Goal: Task Accomplishment & Management: Manage account settings

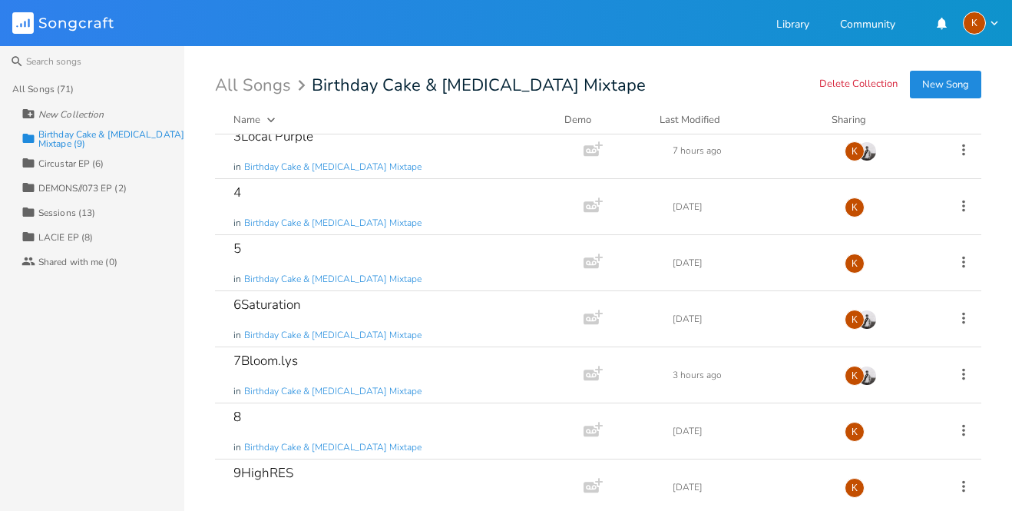
scroll to position [125, 0]
click at [962, 371] on icon at bounding box center [963, 372] width 3 height 12
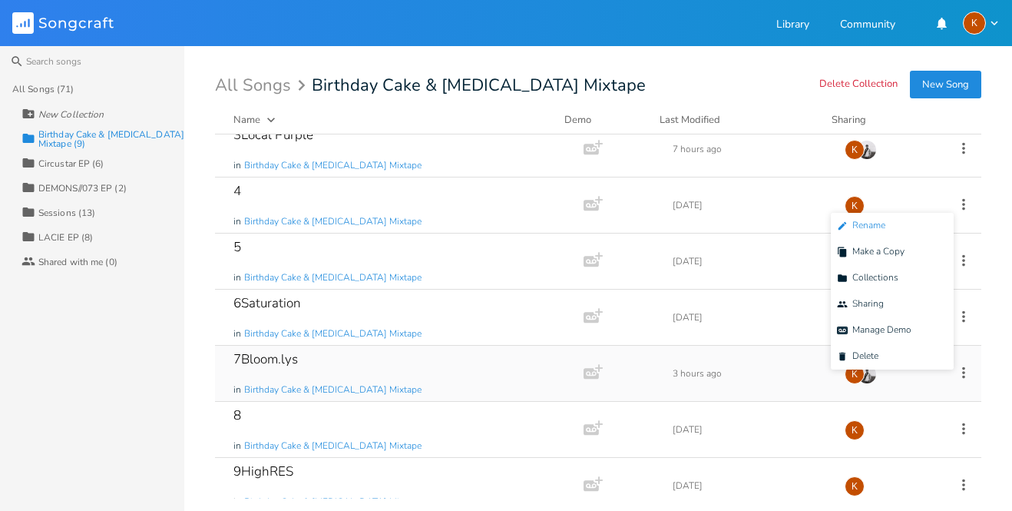
click at [873, 222] on span "Edit Rename" at bounding box center [861, 225] width 48 height 11
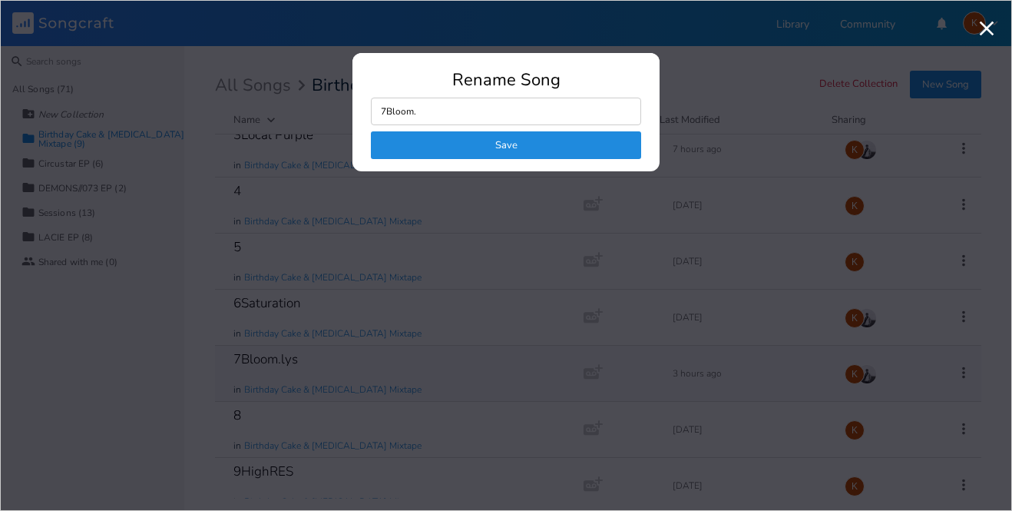
type input "7Bloom"
click button "Save" at bounding box center [506, 145] width 270 height 28
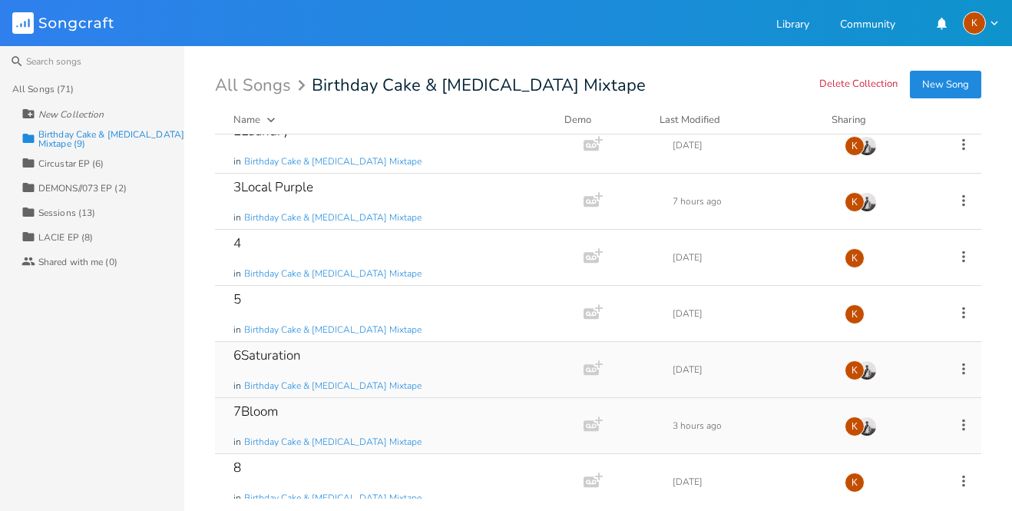
scroll to position [74, 0]
click at [962, 260] on icon at bounding box center [963, 256] width 3 height 12
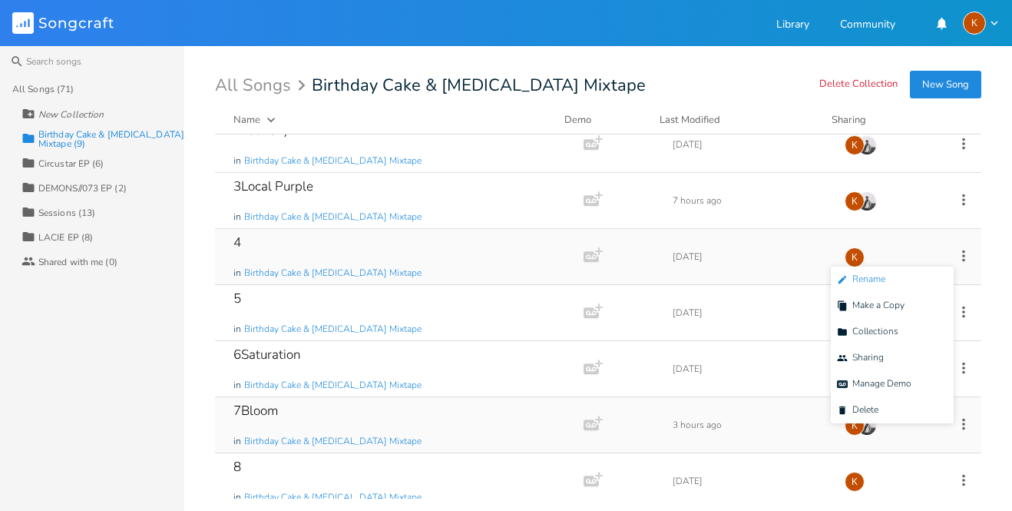
click at [868, 284] on span "Edit Rename" at bounding box center [861, 279] width 48 height 11
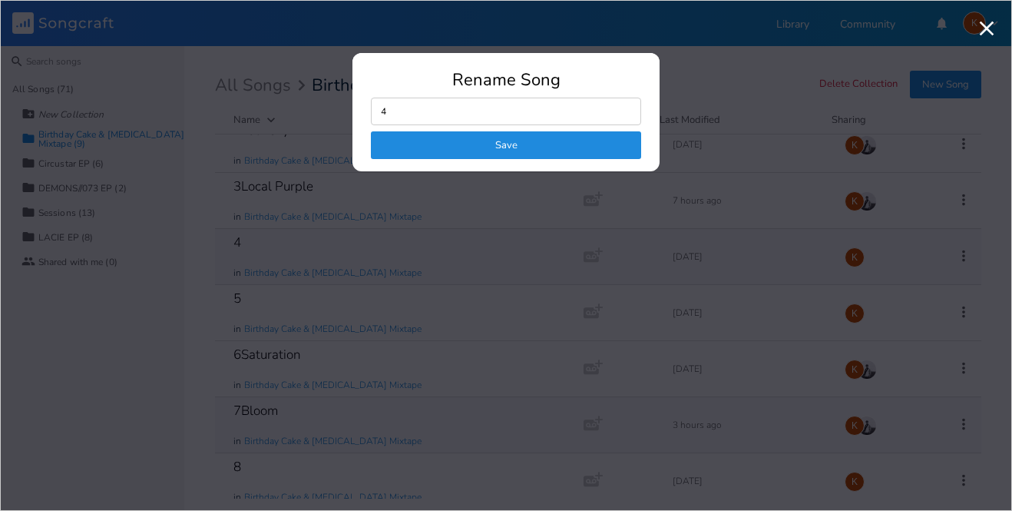
click at [508, 99] on input "4" at bounding box center [506, 112] width 270 height 28
type input "4Alt"
click button "Save" at bounding box center [506, 145] width 270 height 28
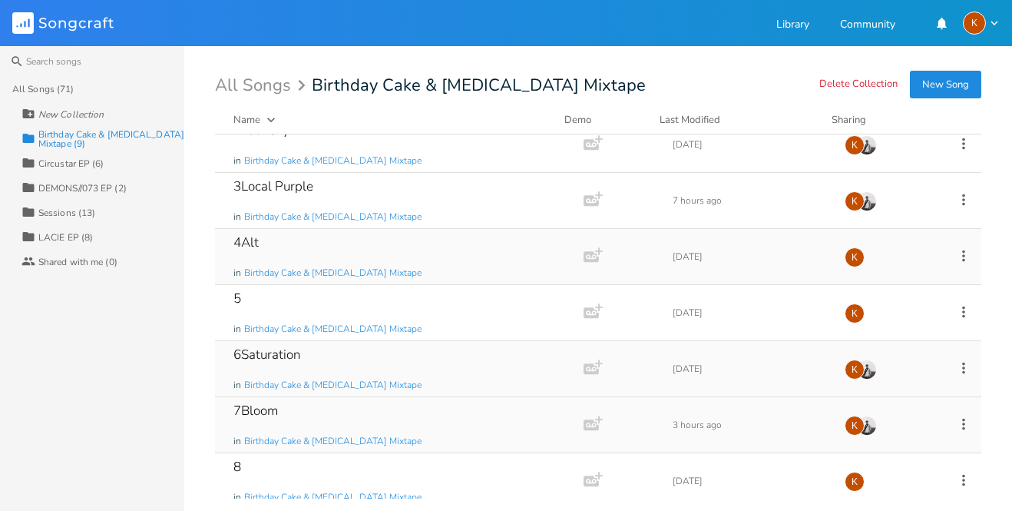
click at [955, 359] on icon at bounding box center [963, 367] width 17 height 17
click at [869, 216] on span "Edit Rename" at bounding box center [861, 221] width 48 height 11
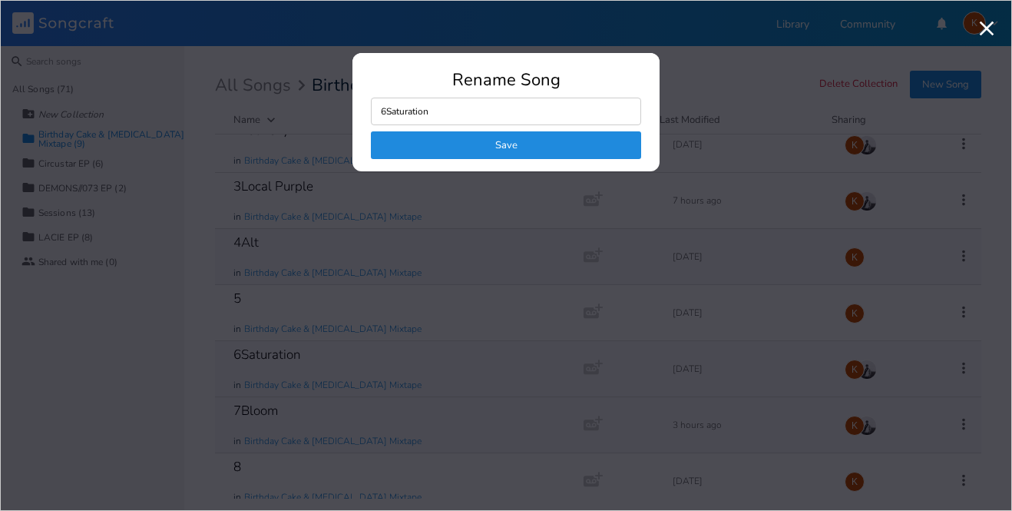
click at [389, 116] on input "6Saturation" at bounding box center [506, 112] width 270 height 28
type input "5Saturation"
click button "Save" at bounding box center [506, 145] width 270 height 28
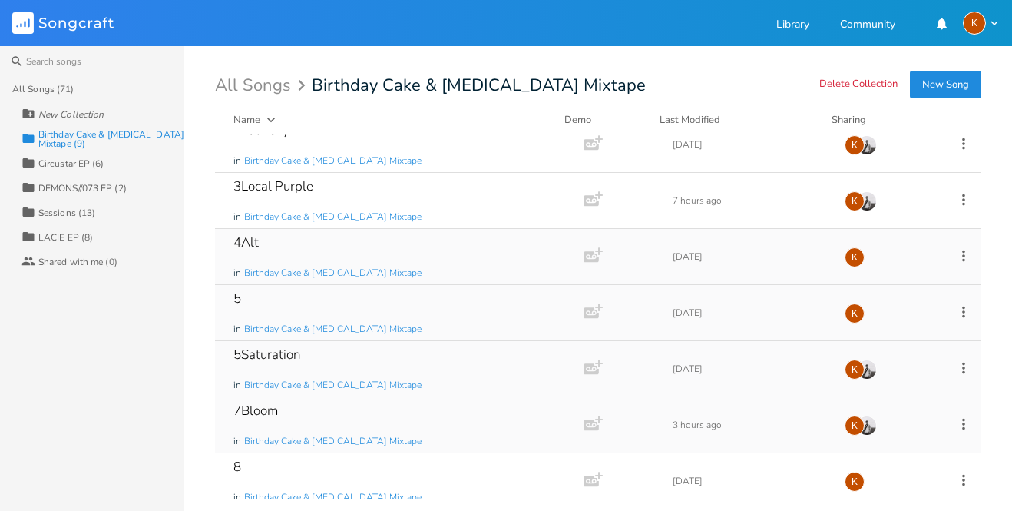
click at [955, 309] on icon at bounding box center [963, 311] width 17 height 17
click at [885, 337] on span "Edit Rename" at bounding box center [861, 335] width 48 height 11
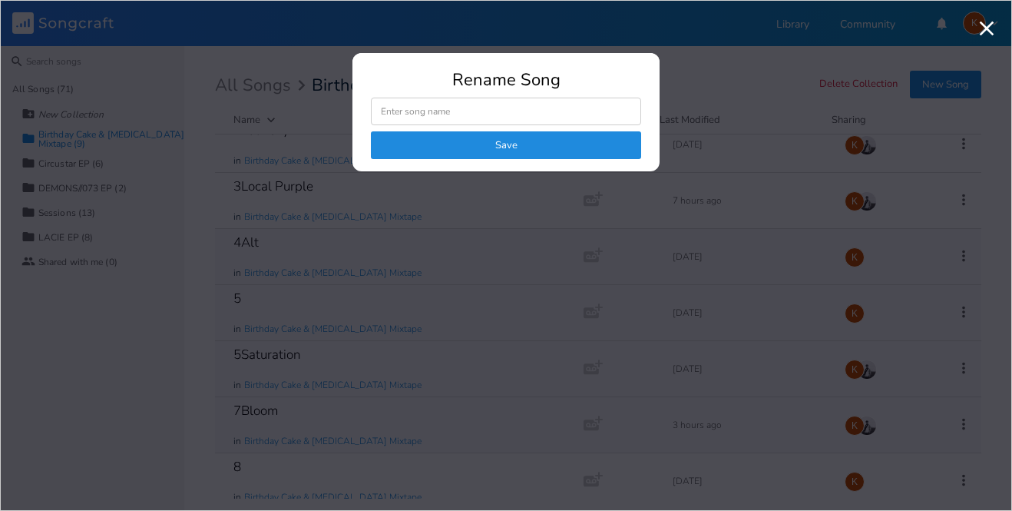
type input "6"
click button "Save" at bounding box center [506, 145] width 270 height 28
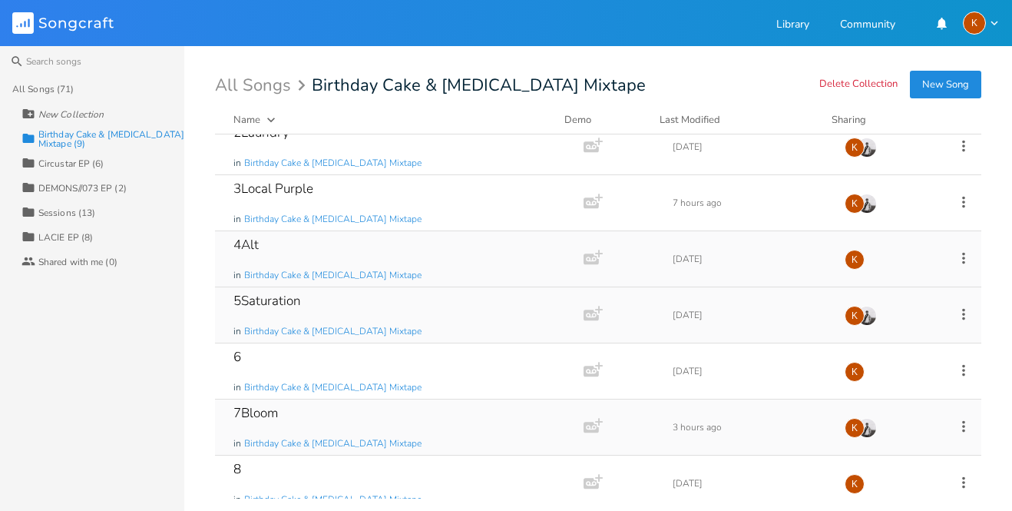
scroll to position [71, 0]
click at [955, 426] on icon at bounding box center [963, 427] width 17 height 17
click at [690, 380] on div "6 in Birthday Cake & [MEDICAL_DATA] Mixtape Add Demo [DATE] K" at bounding box center [598, 372] width 766 height 56
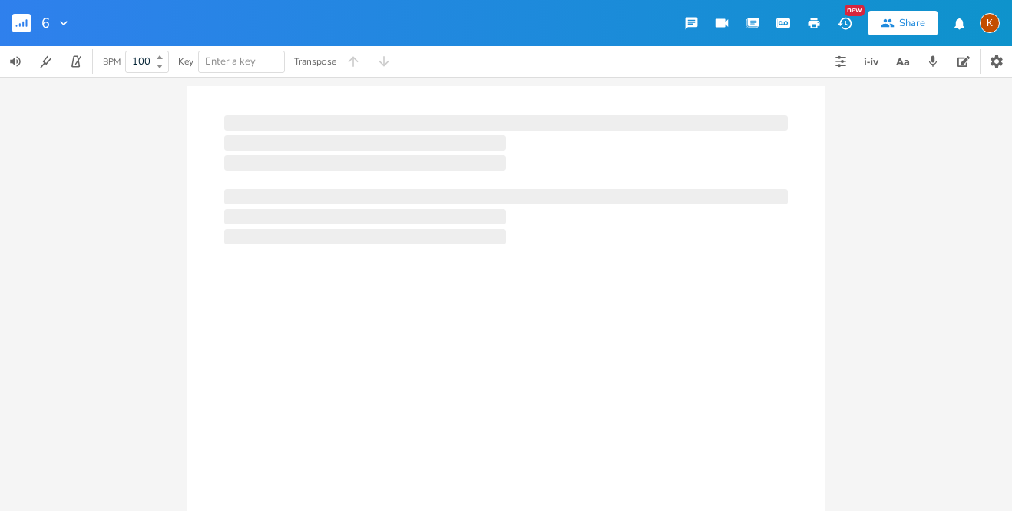
type input "100"
click at [26, 22] on icon "button" at bounding box center [27, 23] width 2 height 8
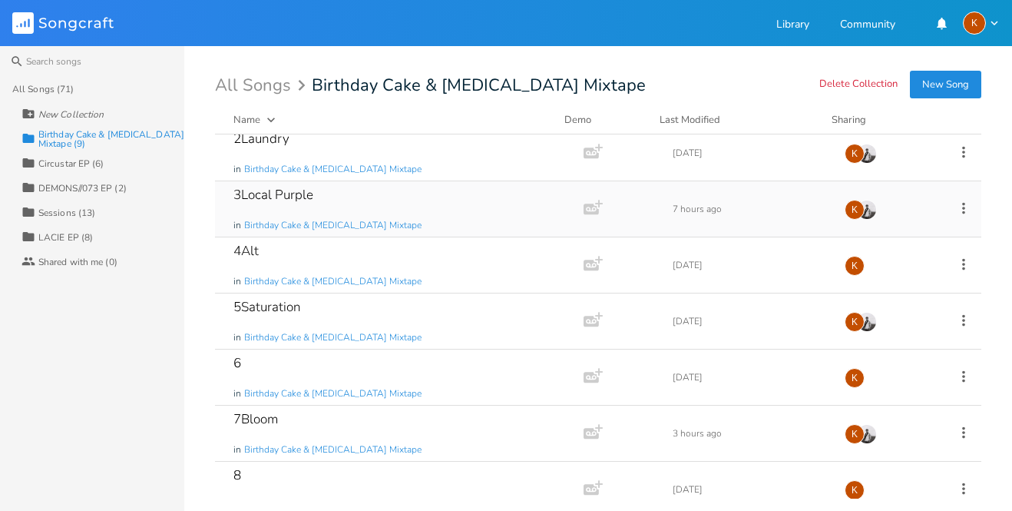
scroll to position [68, 0]
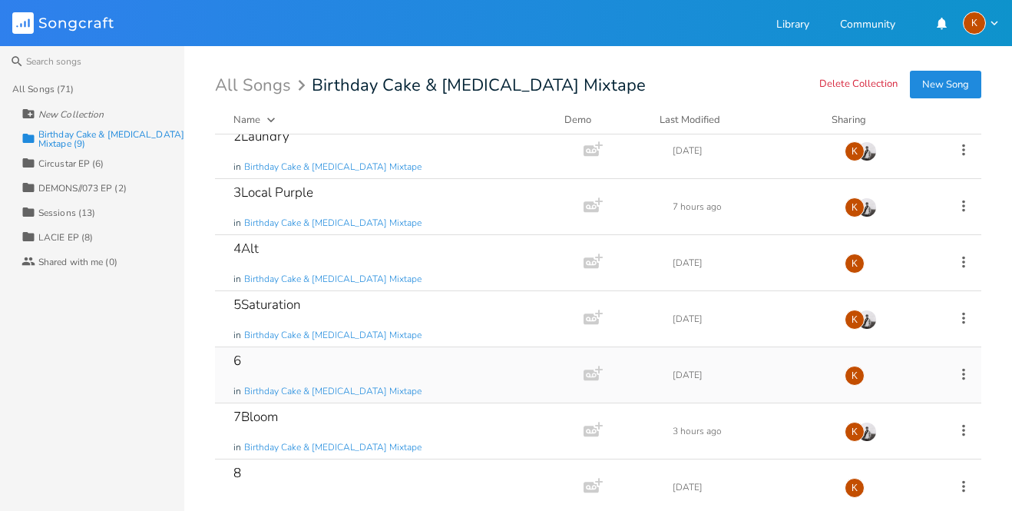
click at [962, 372] on icon at bounding box center [963, 374] width 3 height 12
click at [886, 223] on li "Edit Rename" at bounding box center [892, 227] width 123 height 26
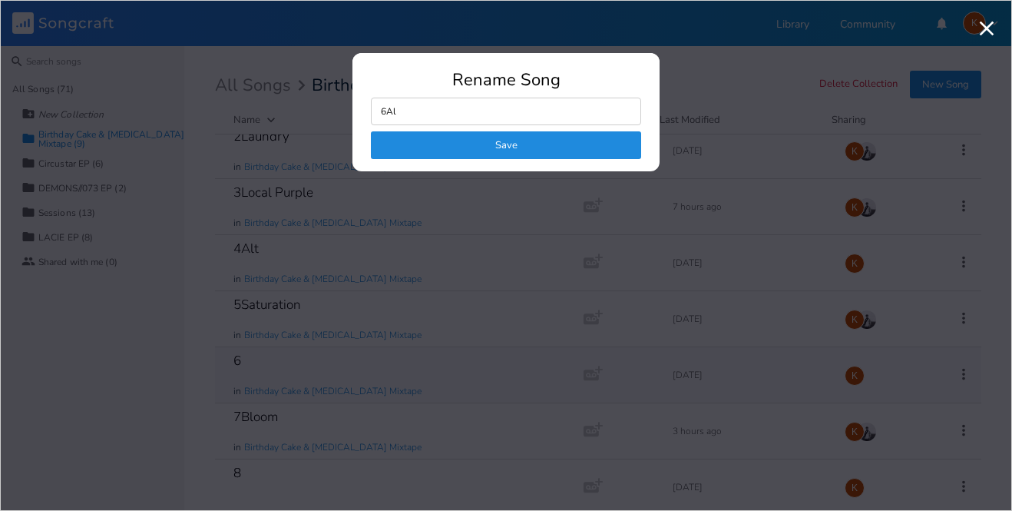
type input "6Alt"
click button "Save" at bounding box center [506, 145] width 270 height 28
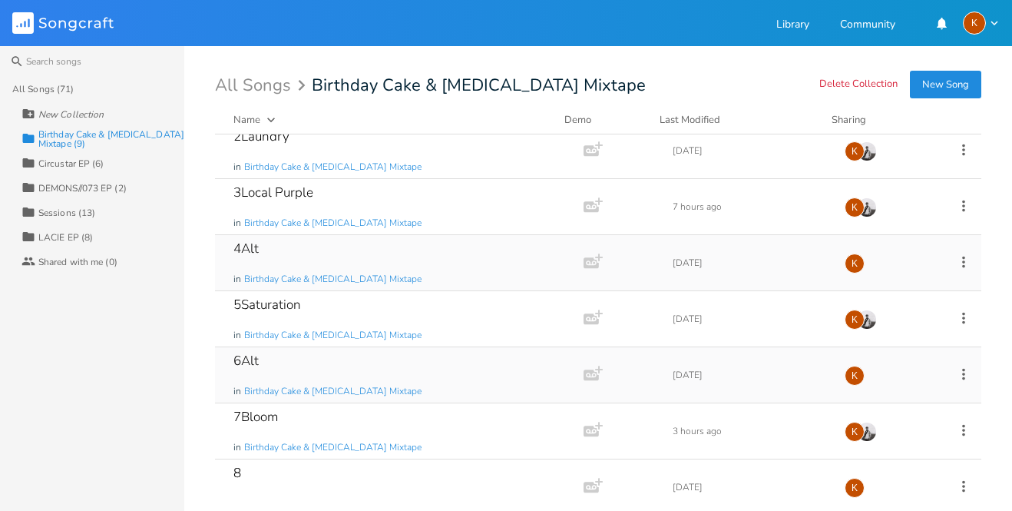
click at [956, 260] on icon at bounding box center [963, 261] width 17 height 17
click at [896, 292] on li "Edit Rename" at bounding box center [892, 286] width 123 height 26
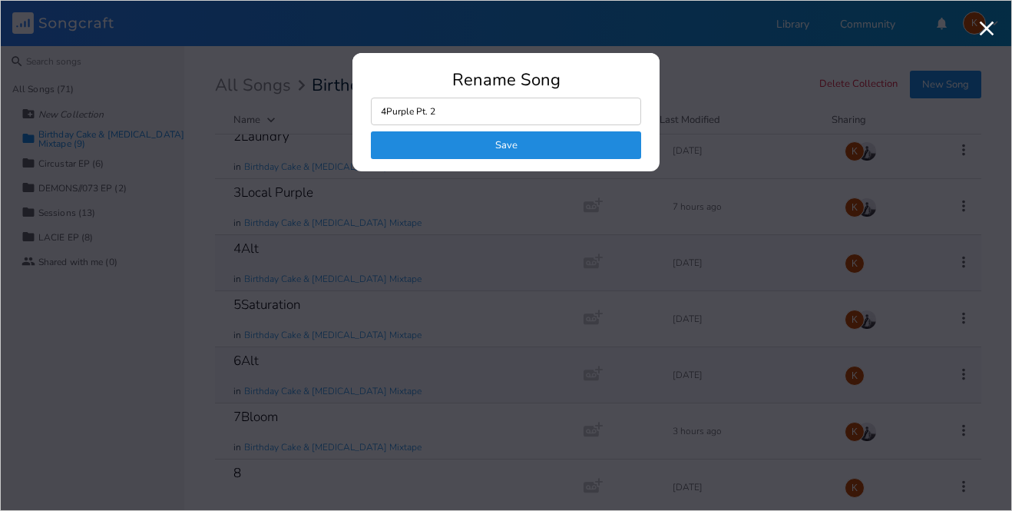
click at [402, 104] on input "4Purple Pt. 2" at bounding box center [506, 112] width 270 height 28
click at [400, 104] on input "4Purple Pt. 2" at bounding box center [506, 112] width 270 height 28
click at [400, 105] on input "4Purple Pt. 2" at bounding box center [506, 112] width 270 height 28
type input "4Purple Pt. 2"
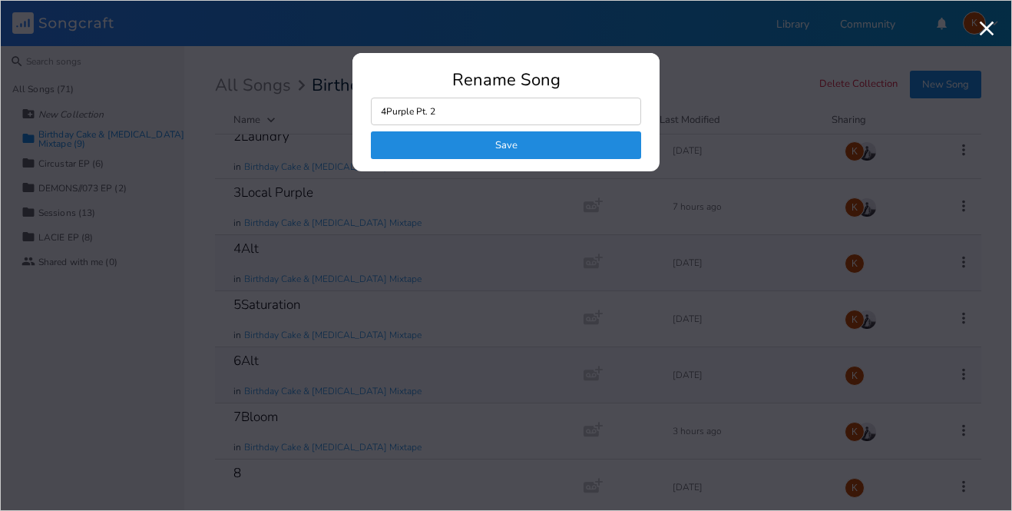
click button "Save" at bounding box center [506, 145] width 270 height 28
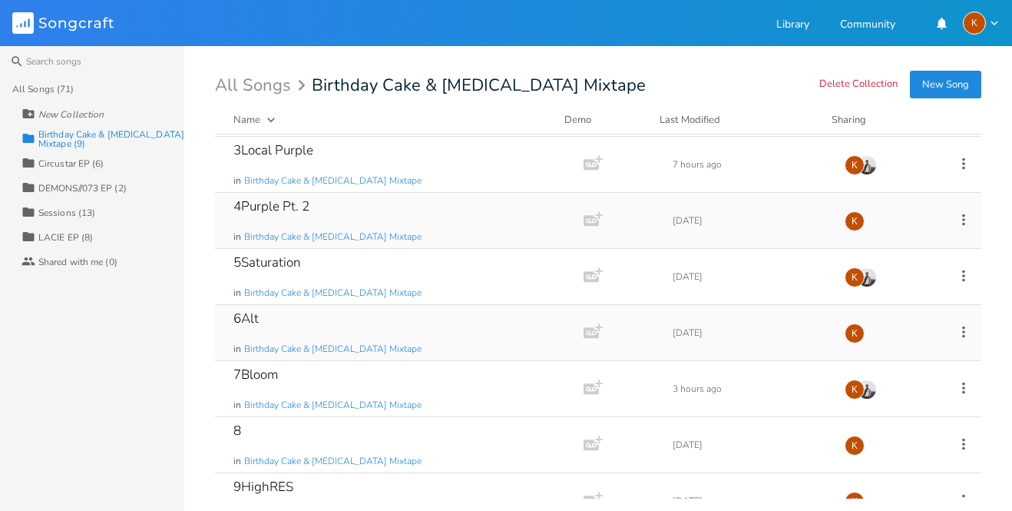
scroll to position [141, 0]
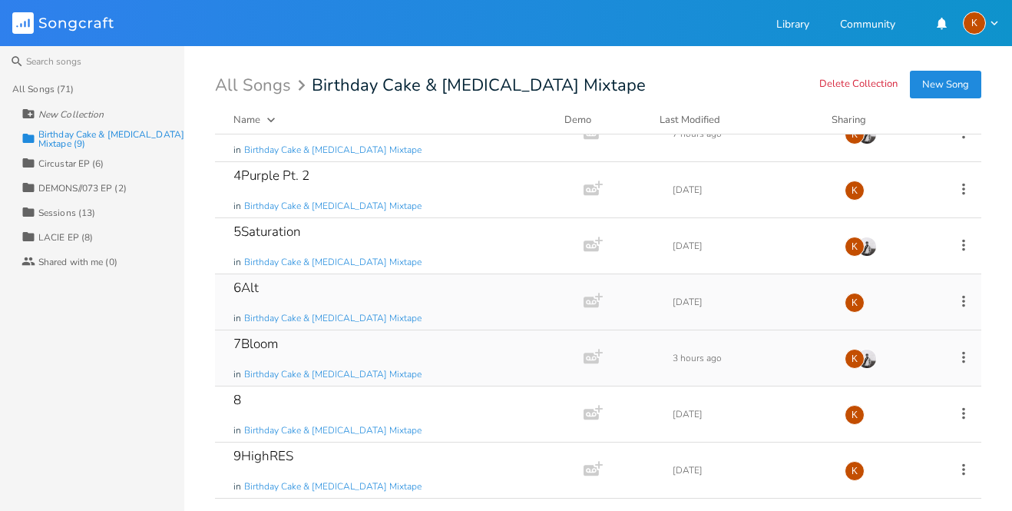
click at [956, 356] on icon at bounding box center [963, 357] width 17 height 17
click at [878, 212] on span "Edit Rename" at bounding box center [861, 210] width 48 height 11
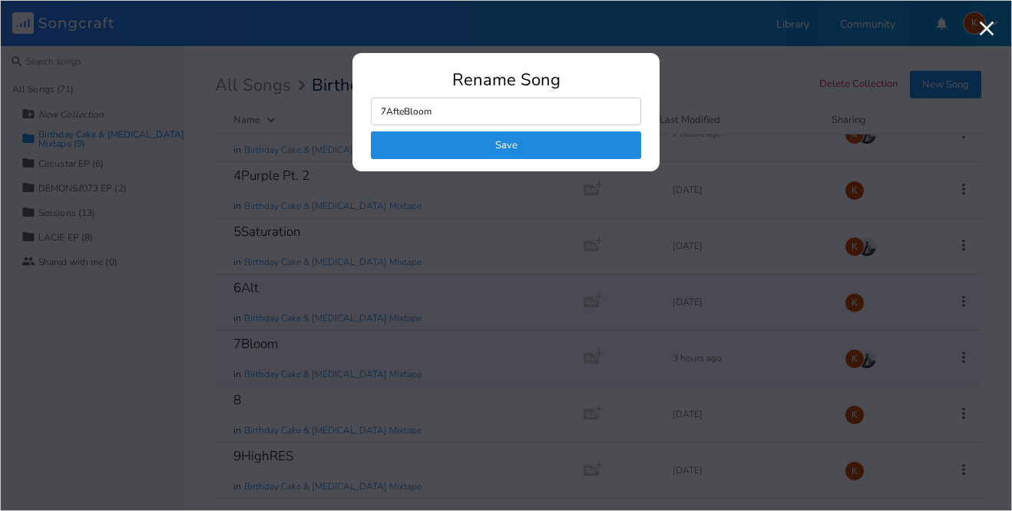
type input "7AfterBloom"
click button "Save" at bounding box center [506, 145] width 270 height 28
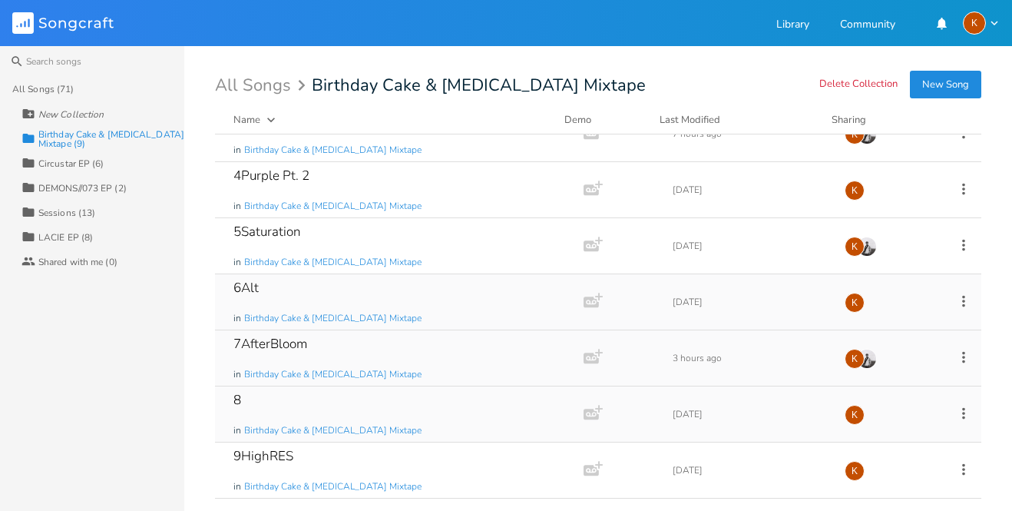
click at [961, 411] on icon at bounding box center [963, 413] width 17 height 17
click at [897, 256] on li "Edit Rename" at bounding box center [892, 266] width 123 height 26
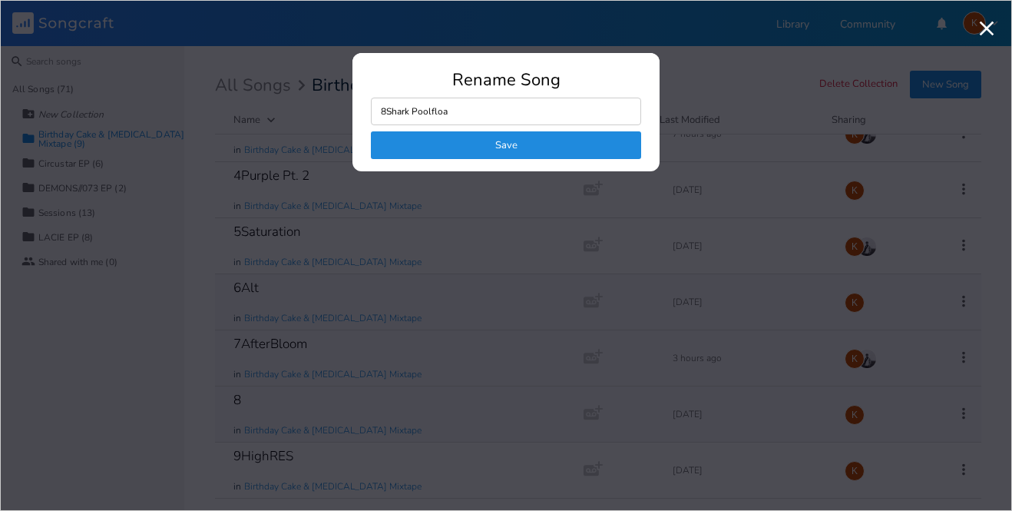
type input "8Shark Poolfloat"
click button "Save" at bounding box center [506, 145] width 270 height 28
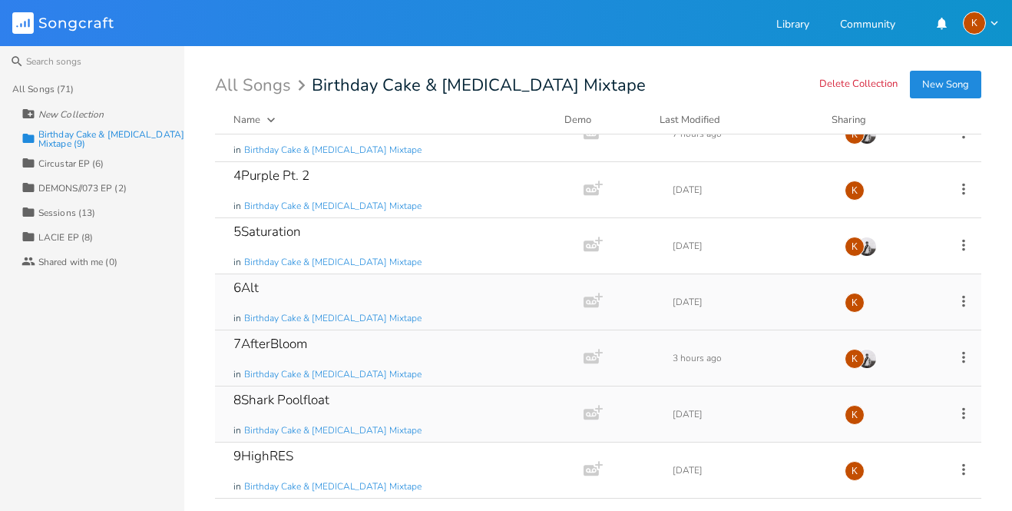
click at [958, 411] on icon at bounding box center [963, 413] width 17 height 17
click at [879, 268] on span "Edit Rename" at bounding box center [861, 266] width 48 height 11
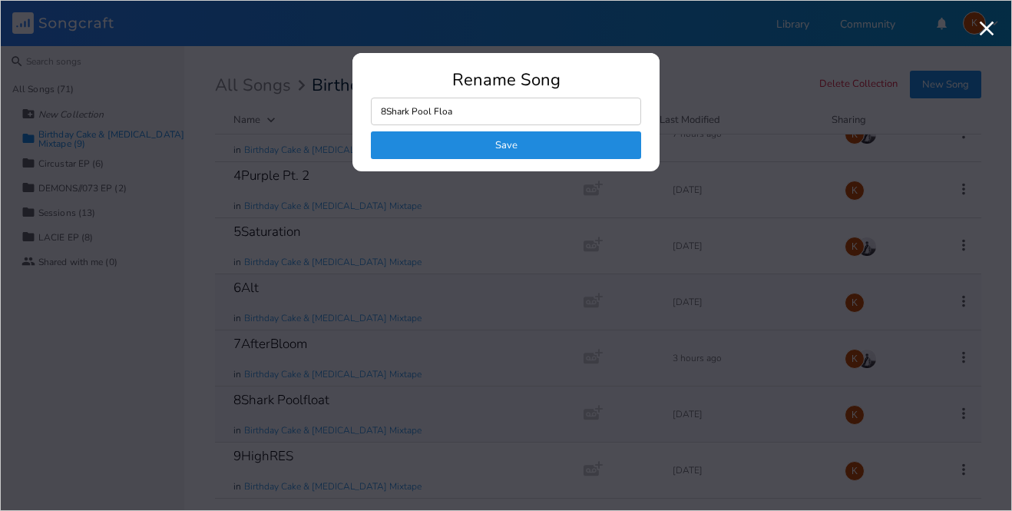
type input "8Shark Pool Float"
click button "Save" at bounding box center [506, 145] width 270 height 28
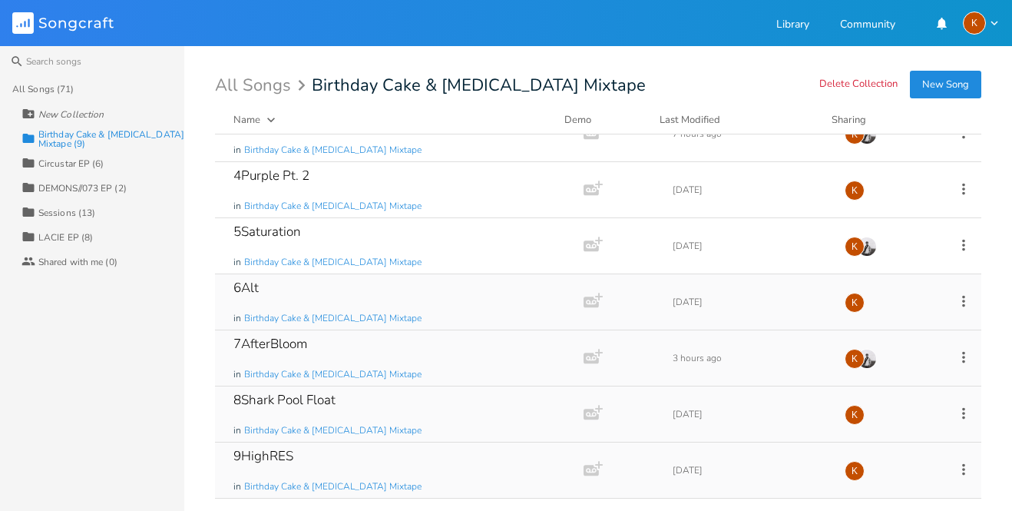
click at [941, 471] on div "9HighRES in Birthday Cake & [MEDICAL_DATA] Mixtape Add Demo [DATE] K" at bounding box center [598, 470] width 766 height 56
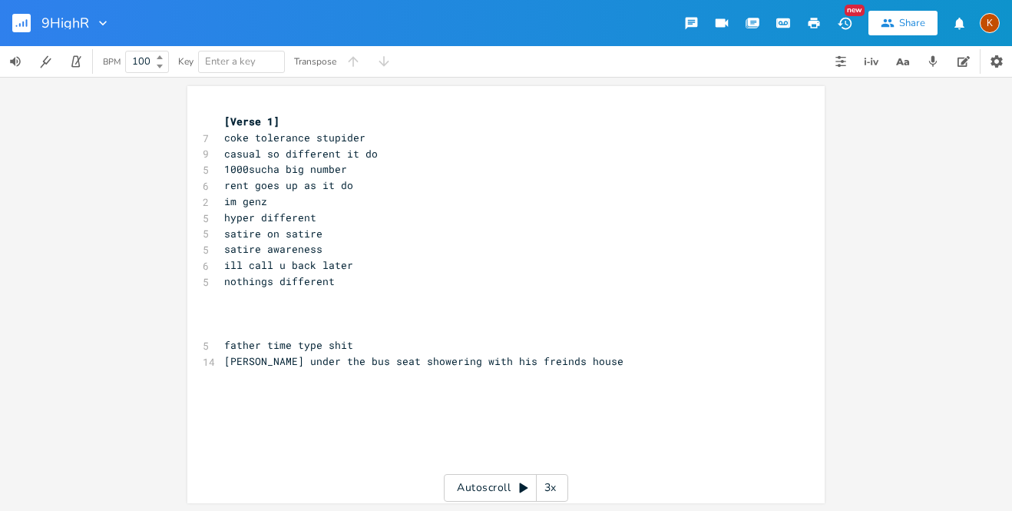
type input "9HighRes"
click at [31, 25] on button "button" at bounding box center [27, 23] width 31 height 37
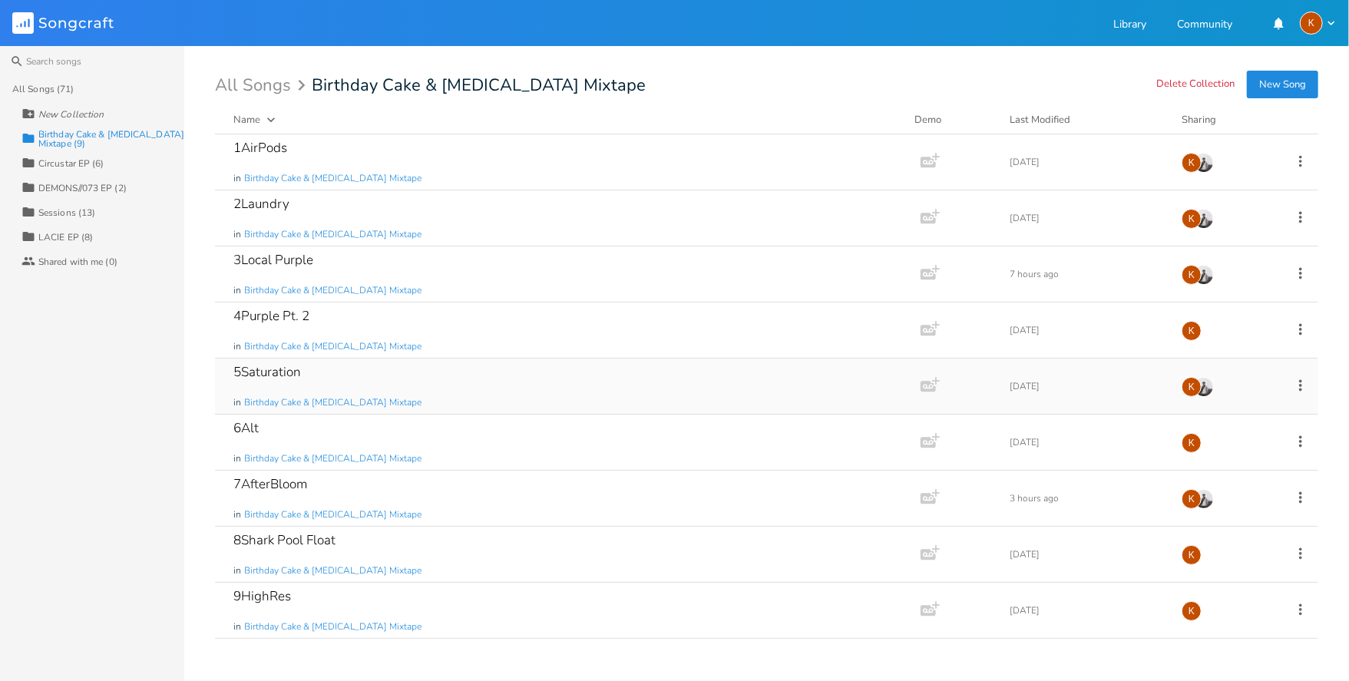
click at [393, 414] on div "5Saturation in Birthday Cake & [MEDICAL_DATA] Mixtape" at bounding box center [564, 386] width 663 height 55
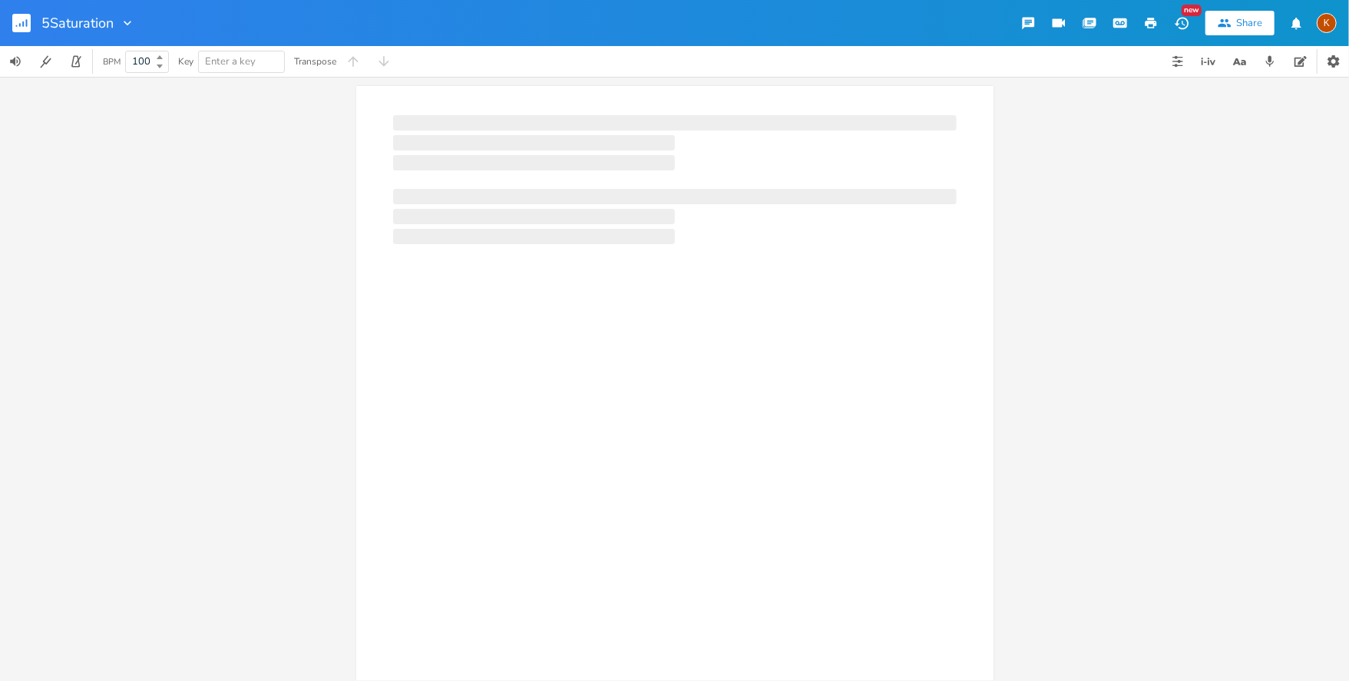
click at [14, 17] on rect "button" at bounding box center [21, 23] width 18 height 18
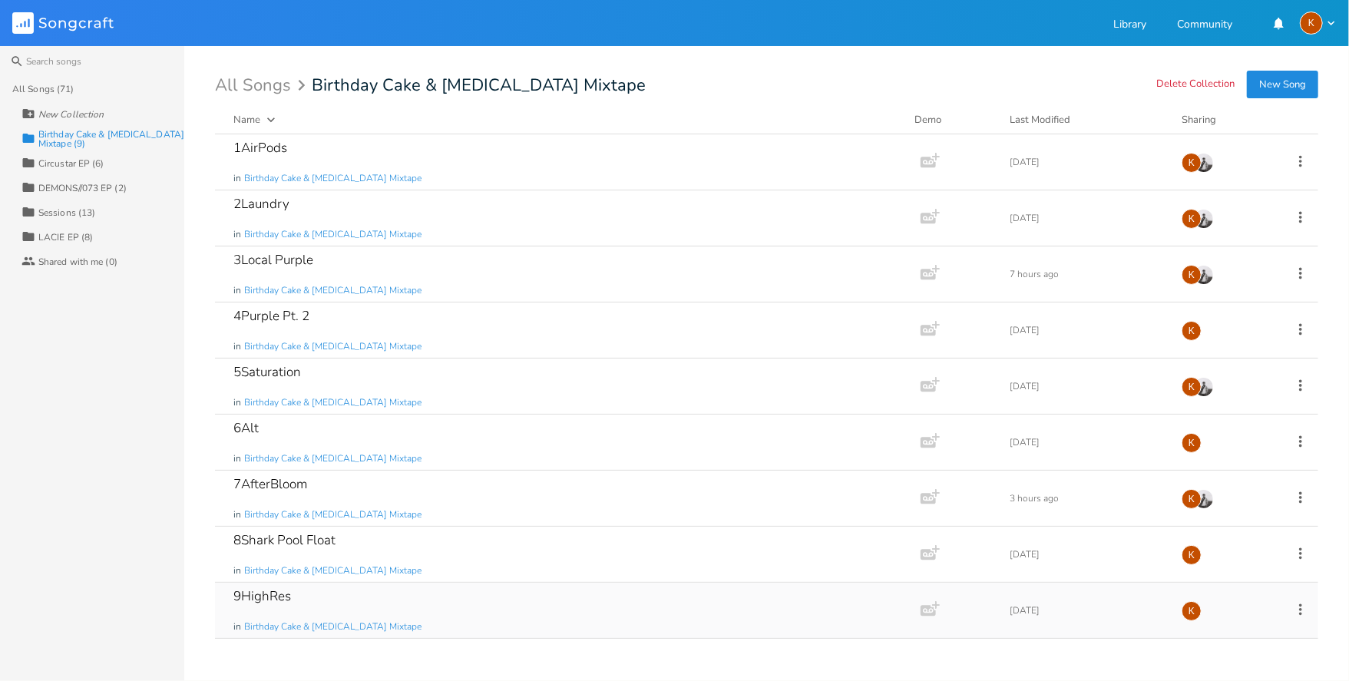
click at [1011, 510] on icon at bounding box center [1300, 609] width 17 height 17
click at [1011, 459] on icon "Edit" at bounding box center [1188, 464] width 11 height 11
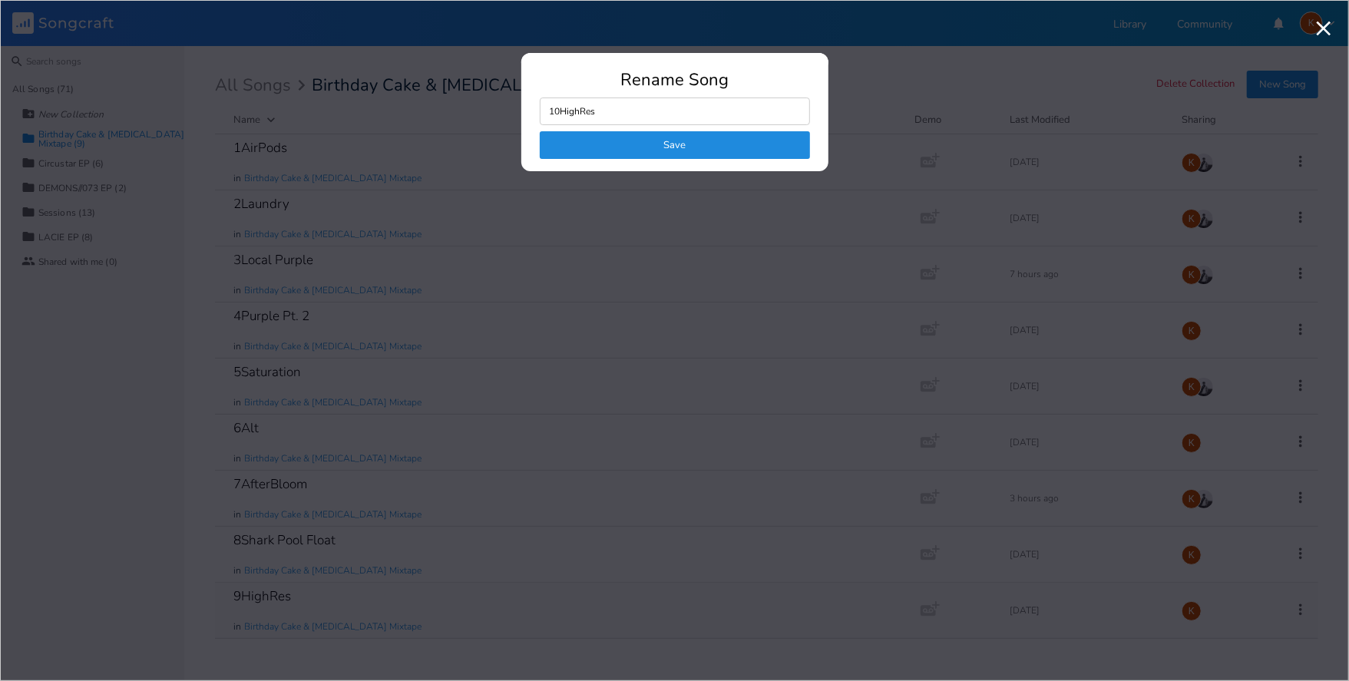
type input "10HighRes"
click at [786, 139] on button "Save" at bounding box center [675, 145] width 270 height 28
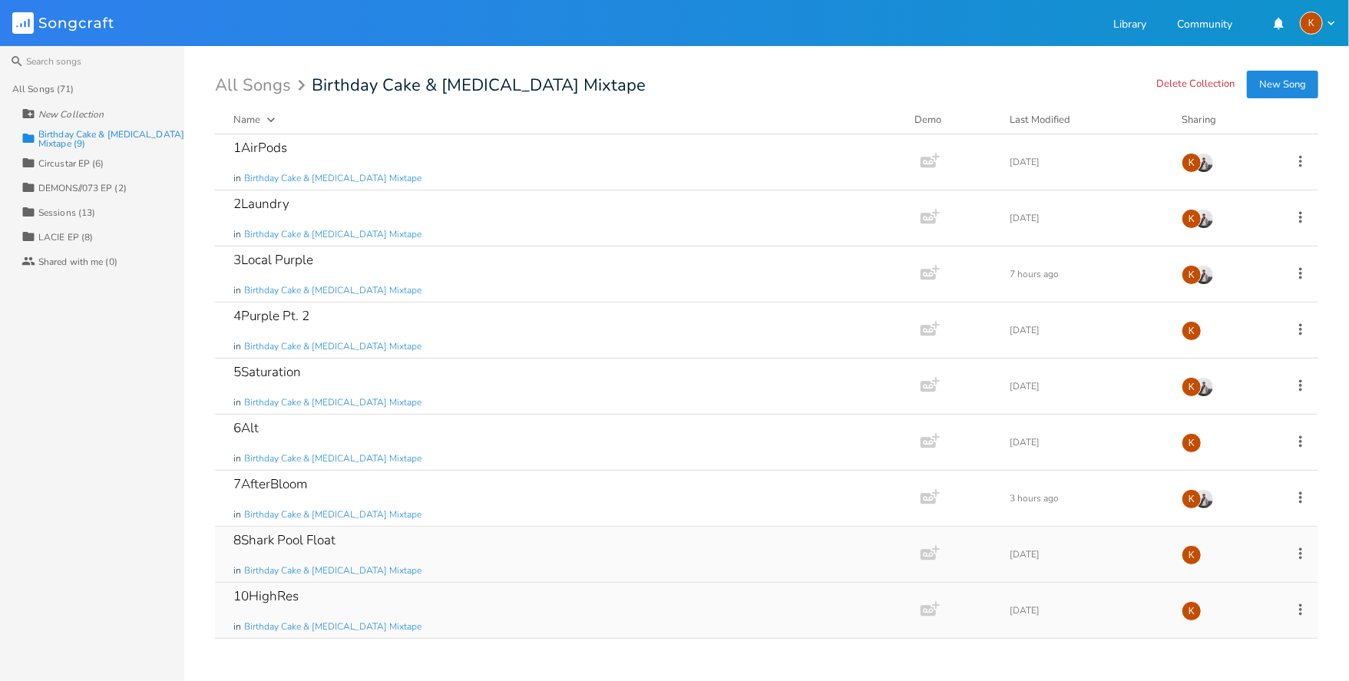
click at [1011, 510] on icon at bounding box center [1300, 553] width 17 height 17
click at [1011, 412] on span "Edit Rename" at bounding box center [1207, 408] width 48 height 11
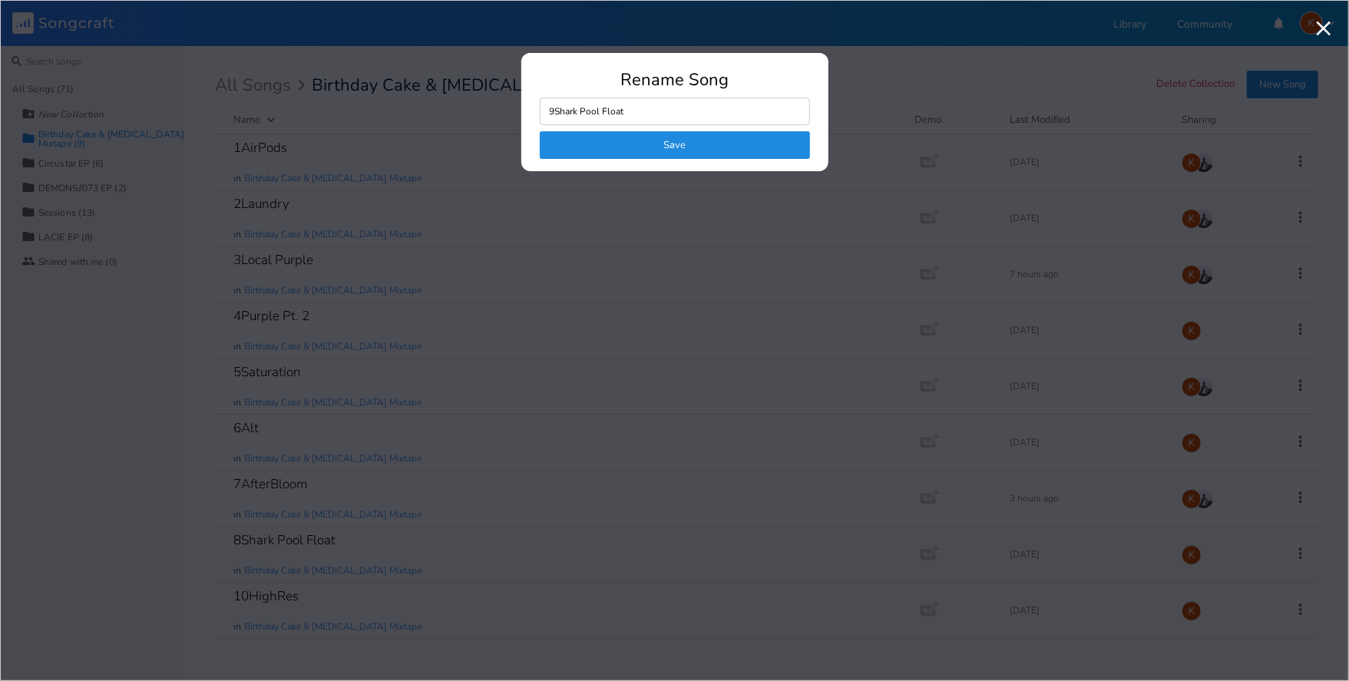
type input "9Shark Pool Float"
click at [790, 145] on button "Save" at bounding box center [675, 145] width 270 height 28
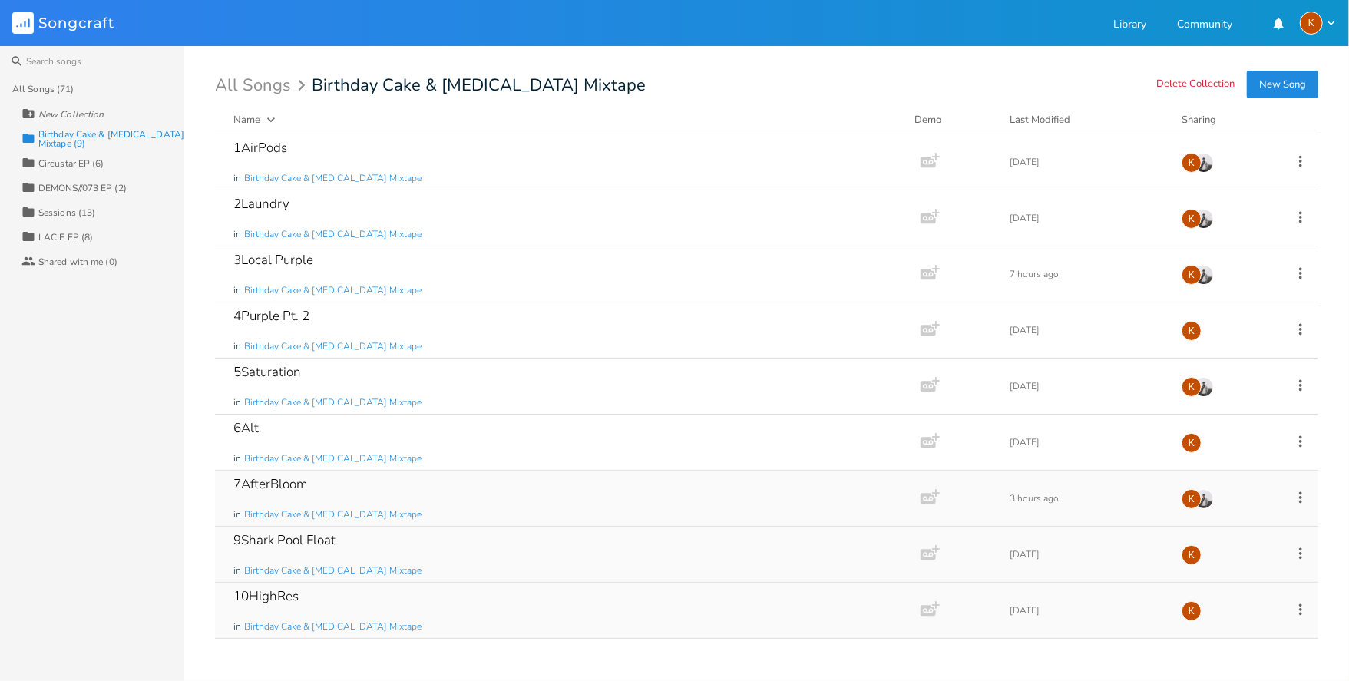
click at [1011, 498] on icon at bounding box center [1300, 497] width 17 height 17
click at [1011, 510] on li "Edit Rename" at bounding box center [1238, 523] width 123 height 26
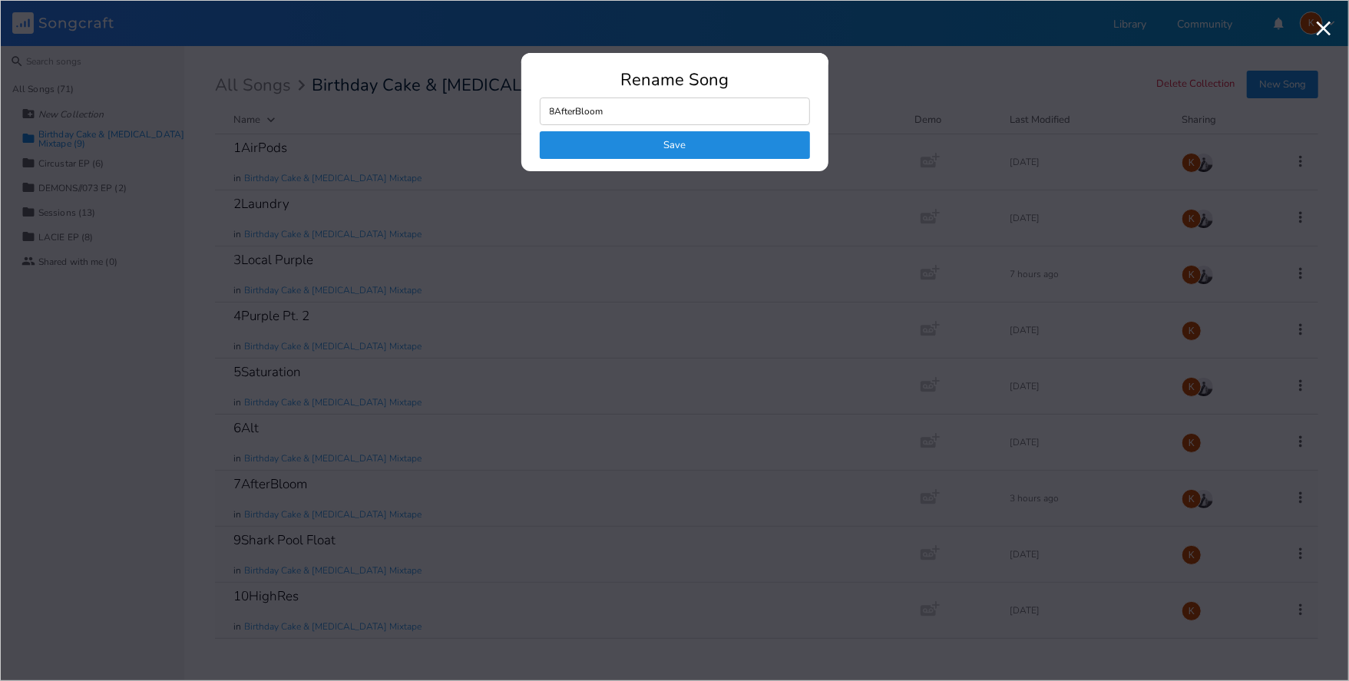
type input "8AfterBloom"
click at [773, 152] on button "Save" at bounding box center [675, 145] width 270 height 28
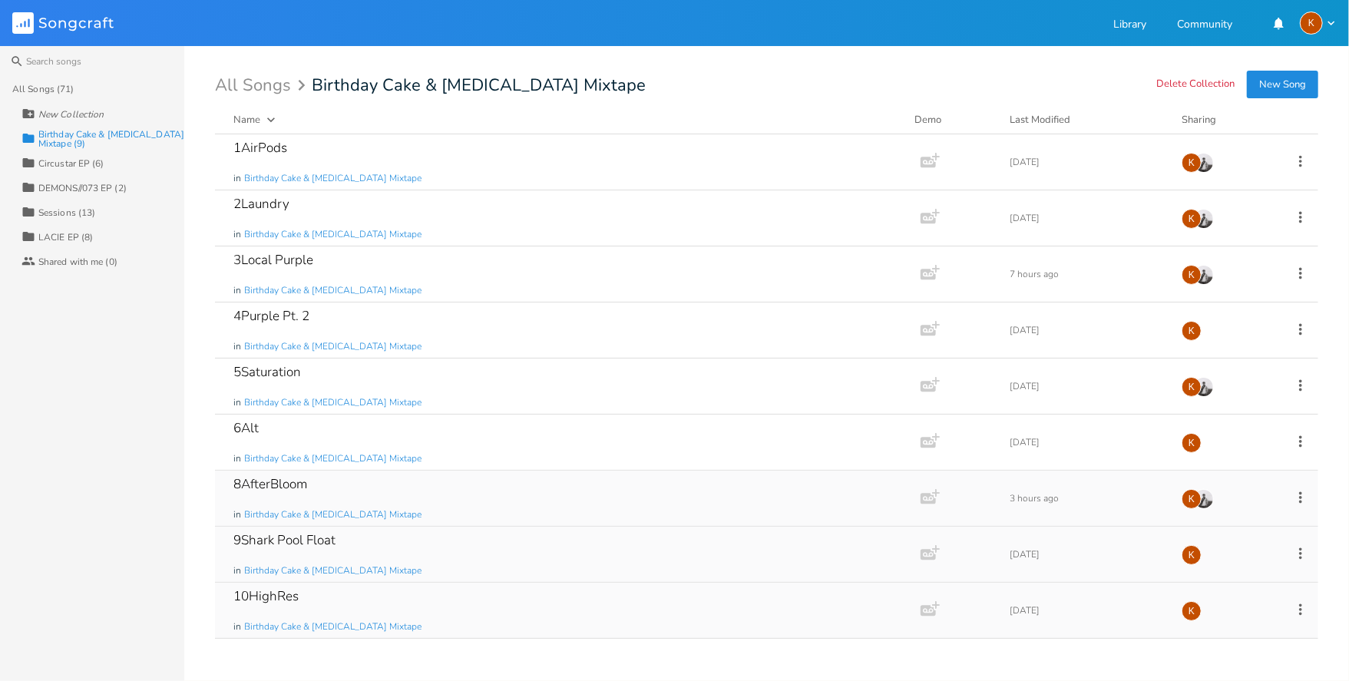
click at [1011, 81] on button "New Song" at bounding box center [1282, 85] width 71 height 28
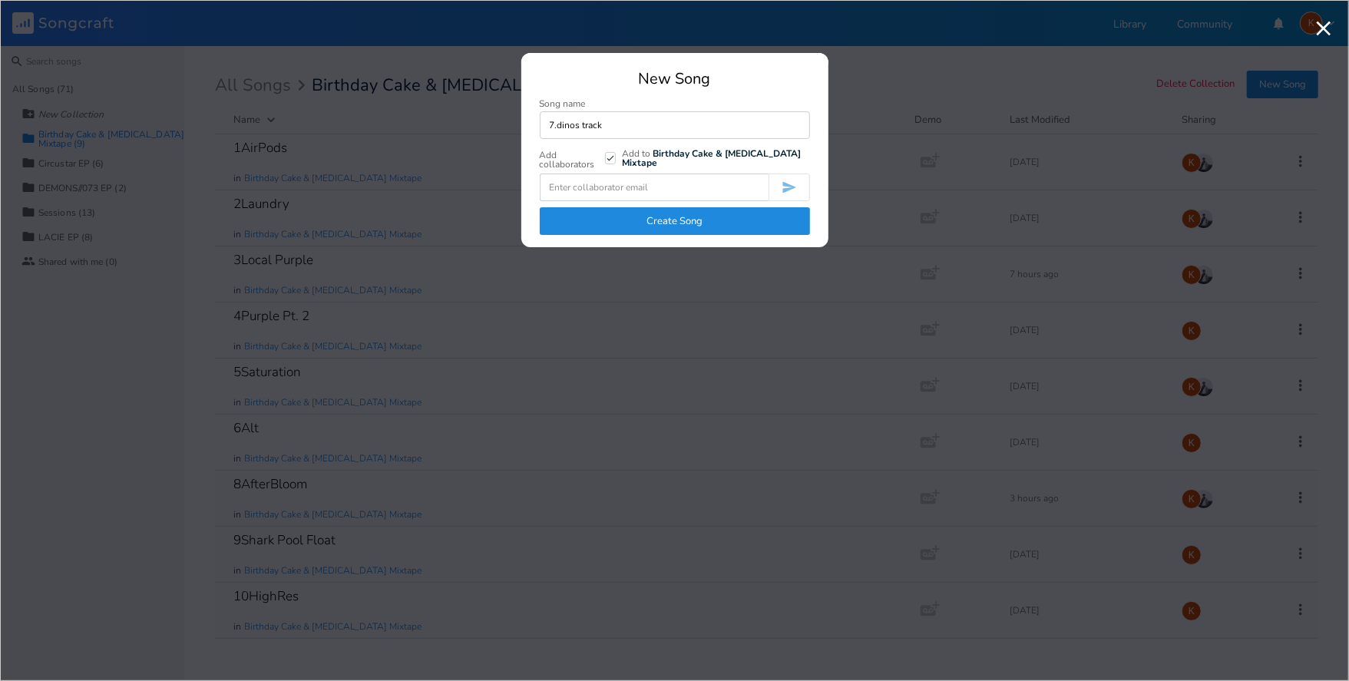
type input "7.dinos track"
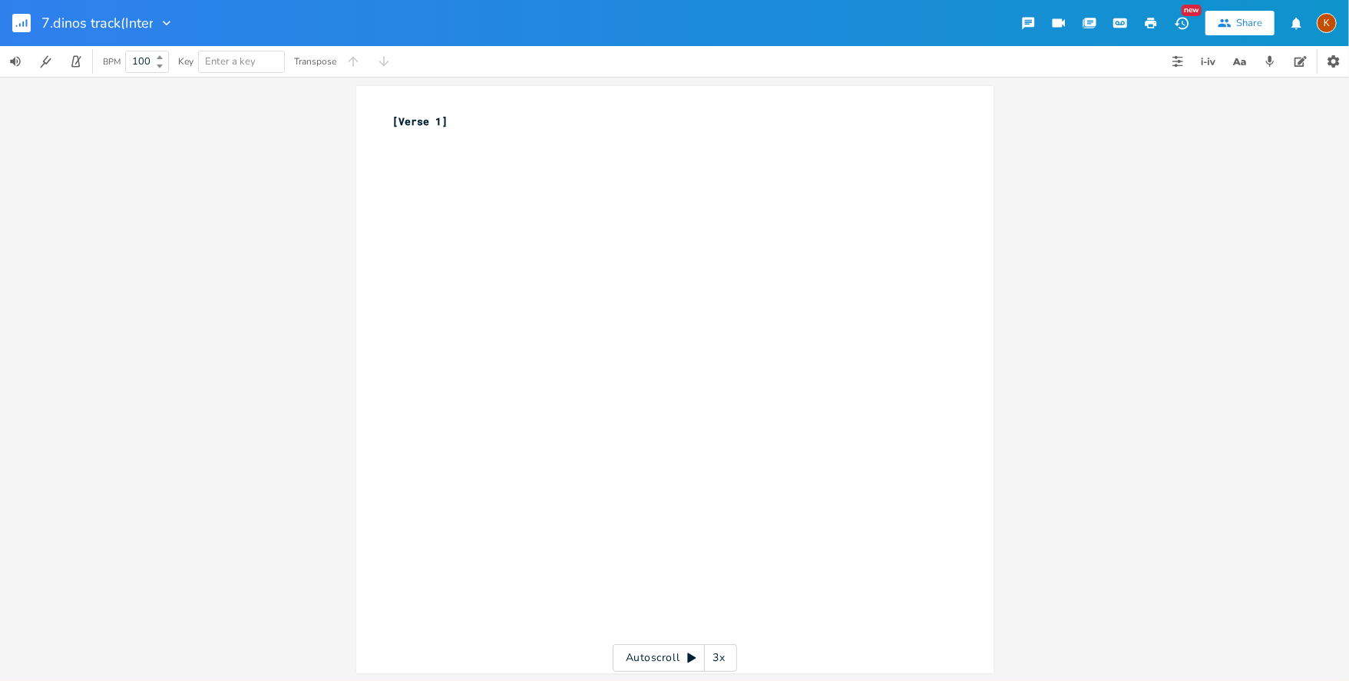
scroll to position [0, 1]
type input "7.dinos track(Interlude)"
click at [29, 27] on rect "button" at bounding box center [21, 23] width 18 height 18
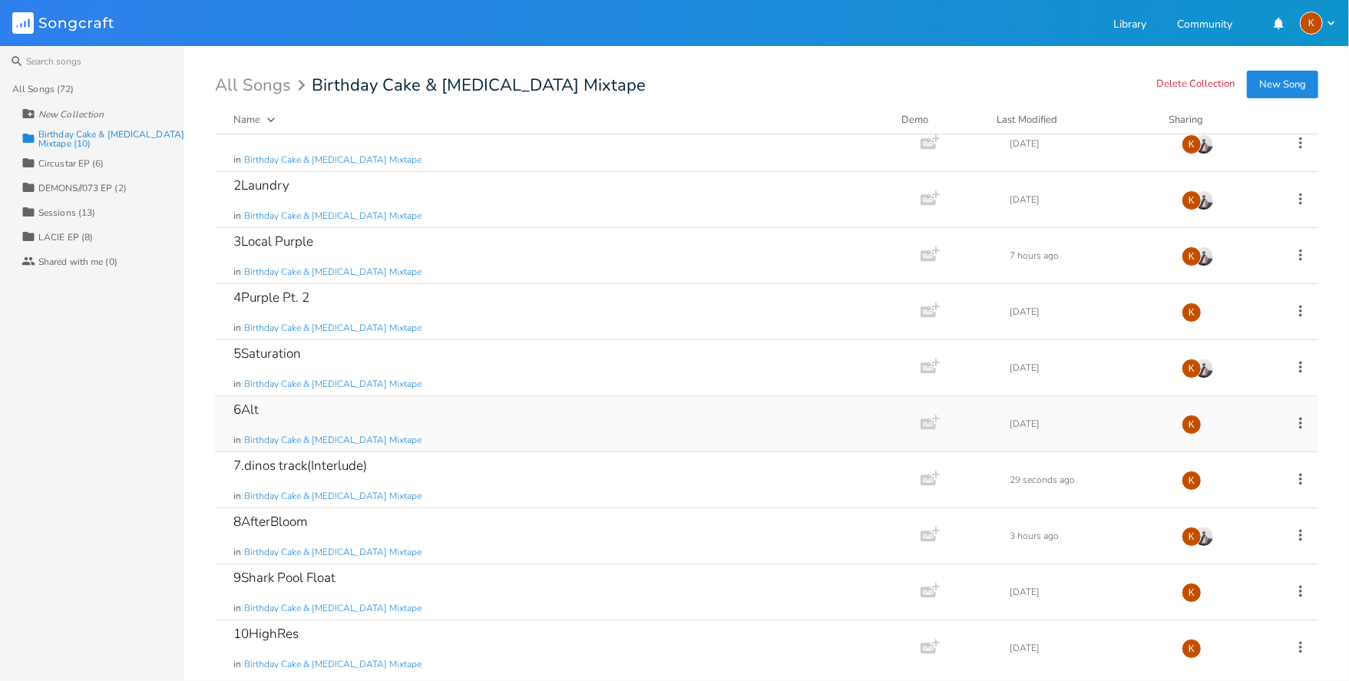
scroll to position [29, 0]
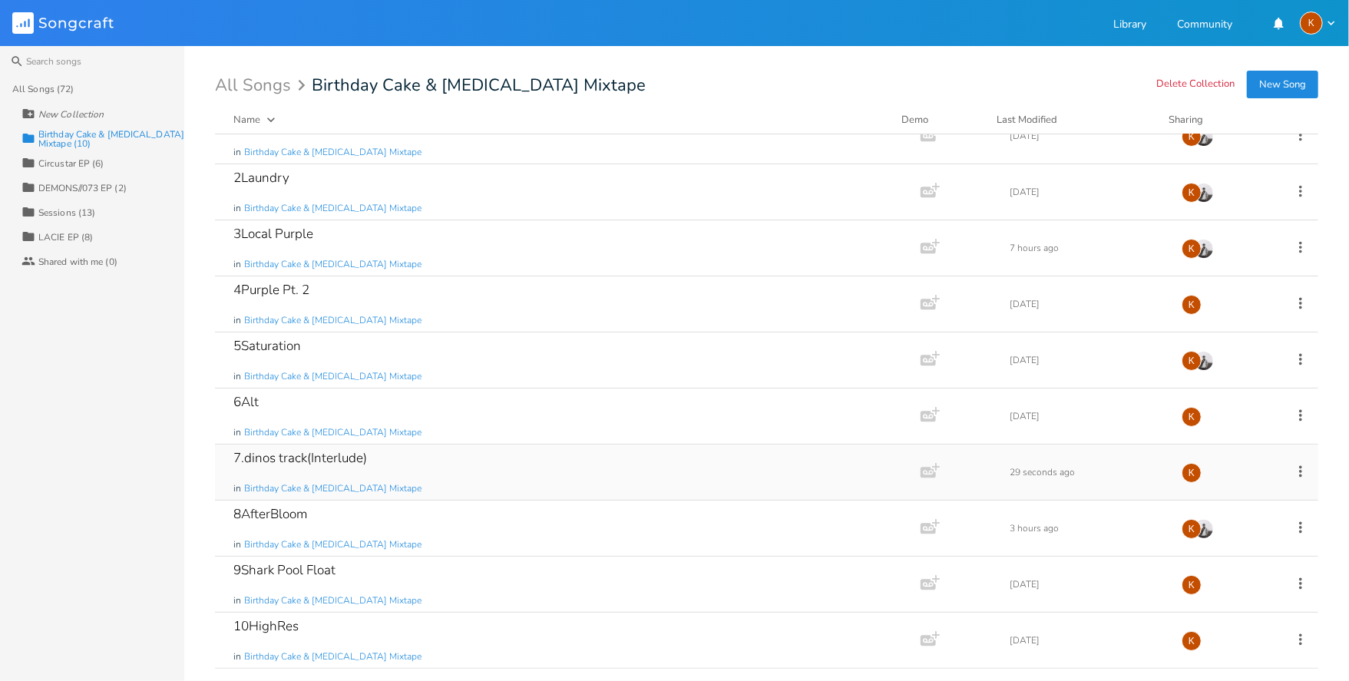
click at [1011, 463] on icon at bounding box center [1300, 471] width 17 height 17
click at [1011, 491] on li "Edit Rename" at bounding box center [1229, 493] width 123 height 26
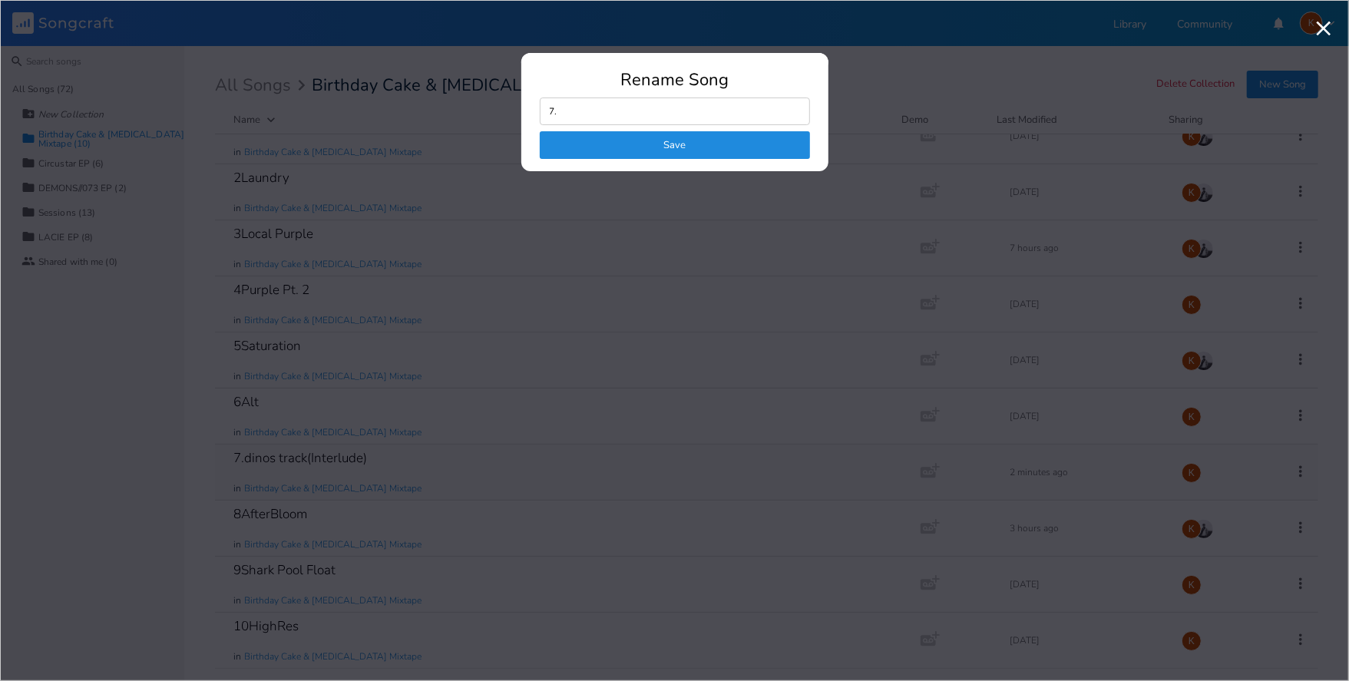
type input "7"
click button "Save" at bounding box center [675, 145] width 270 height 28
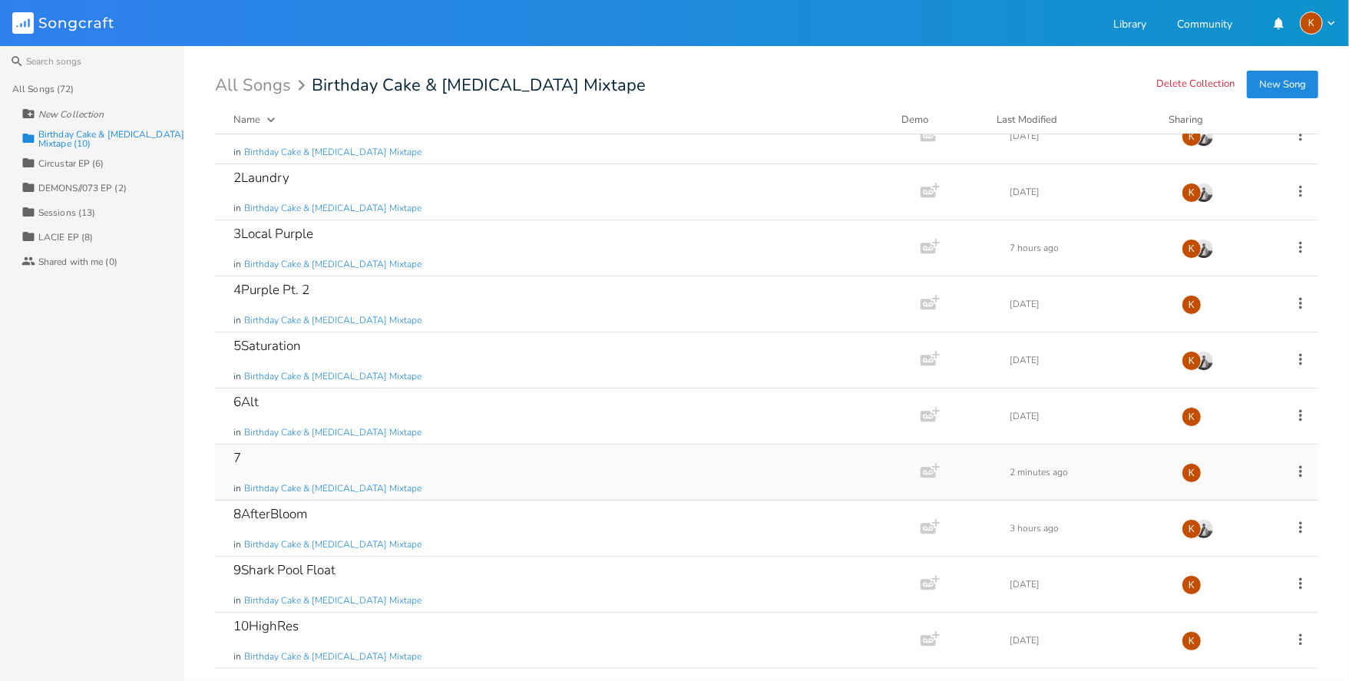
click at [365, 456] on div "7 in Birthday Cake & [MEDICAL_DATA] Mixtape" at bounding box center [564, 472] width 663 height 55
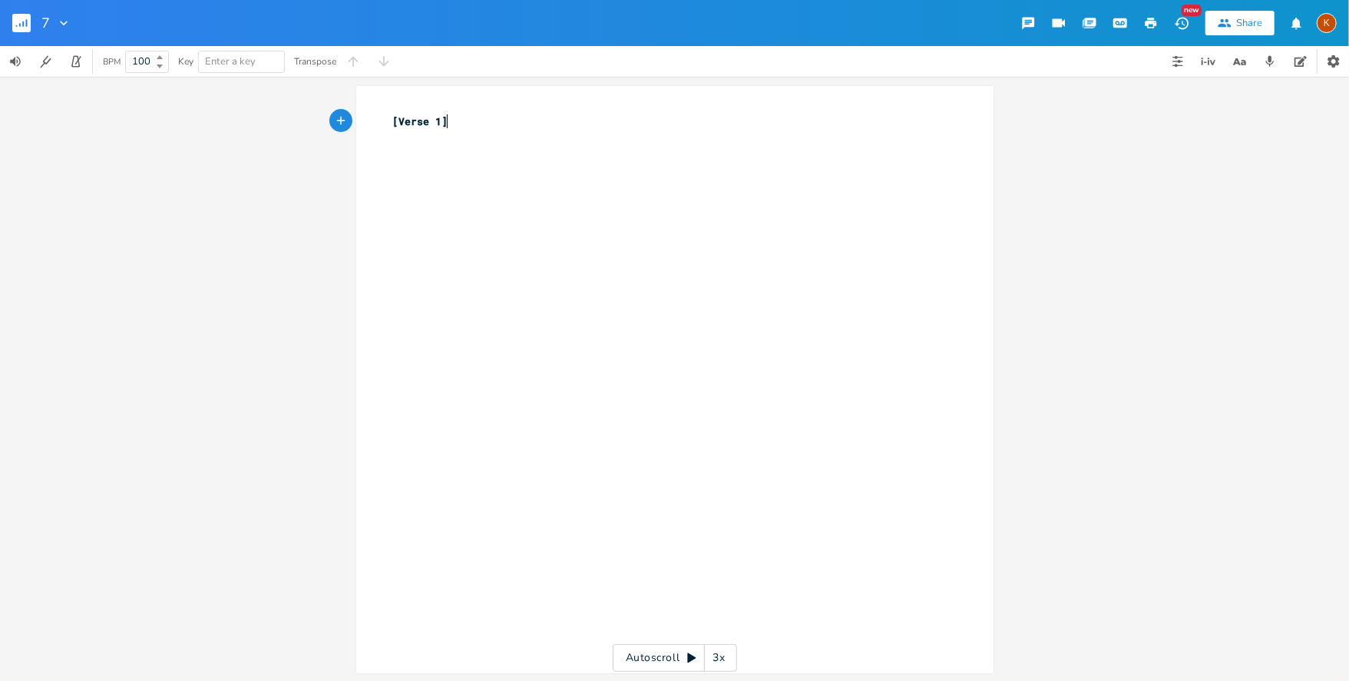
scroll to position [0, 1]
click at [25, 25] on rect "button" at bounding box center [21, 23] width 18 height 18
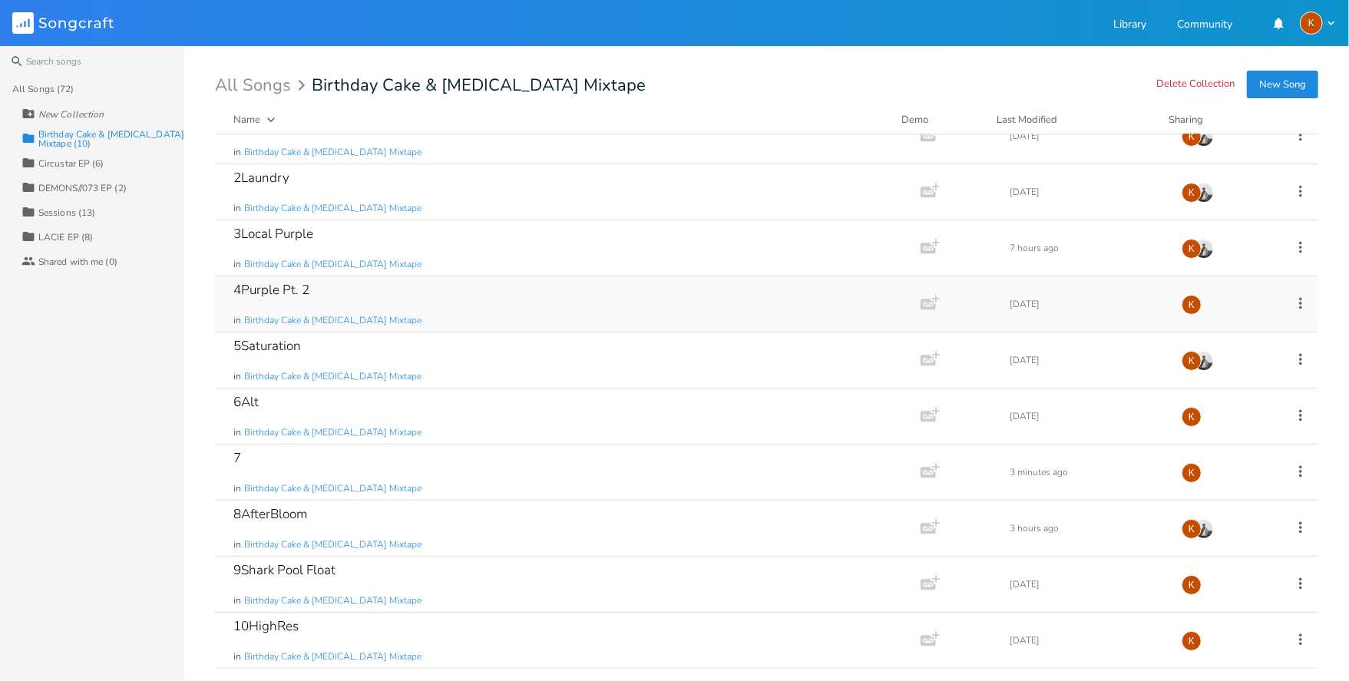
scroll to position [29, 0]
click at [1011, 510] on icon at bounding box center [1300, 527] width 17 height 17
click at [1011, 369] on li "Edit Rename" at bounding box center [1229, 379] width 123 height 26
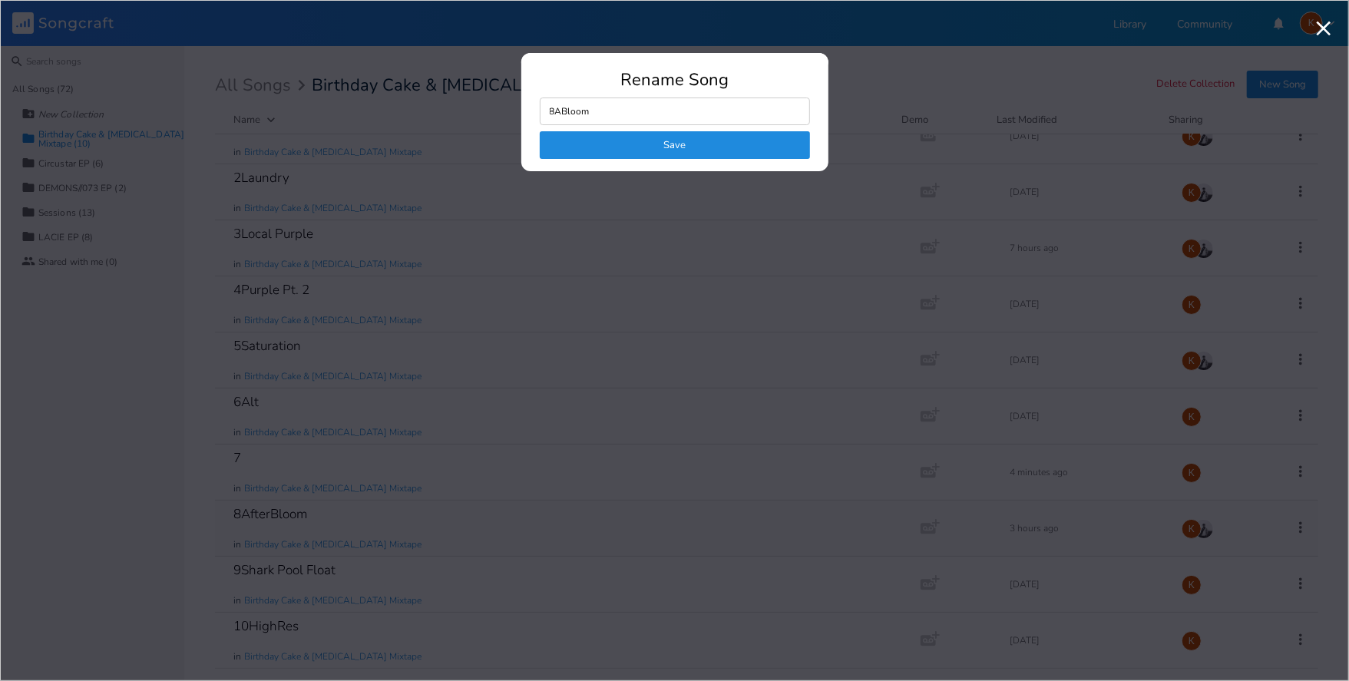
type input "8Bloom"
click button "Save" at bounding box center [675, 145] width 270 height 28
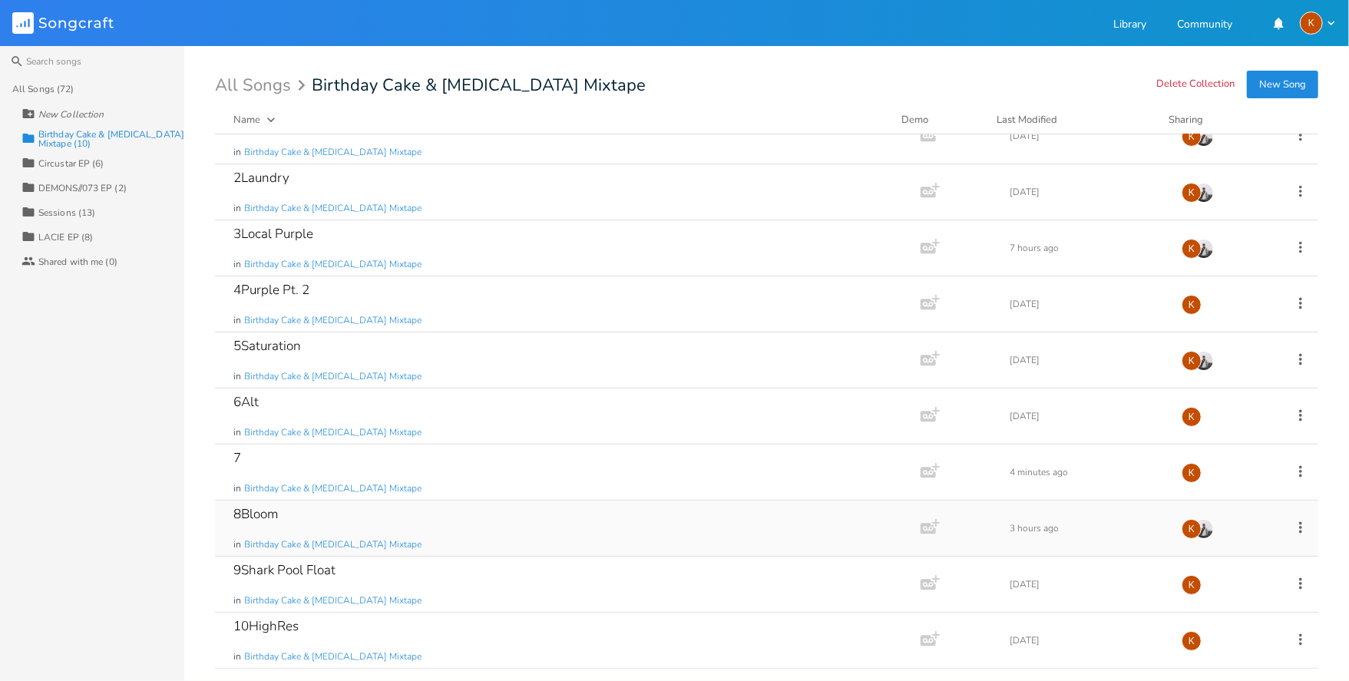
click at [1011, 510] on icon at bounding box center [1300, 527] width 17 height 17
click at [1011, 384] on li "Edit Rename" at bounding box center [1229, 379] width 123 height 26
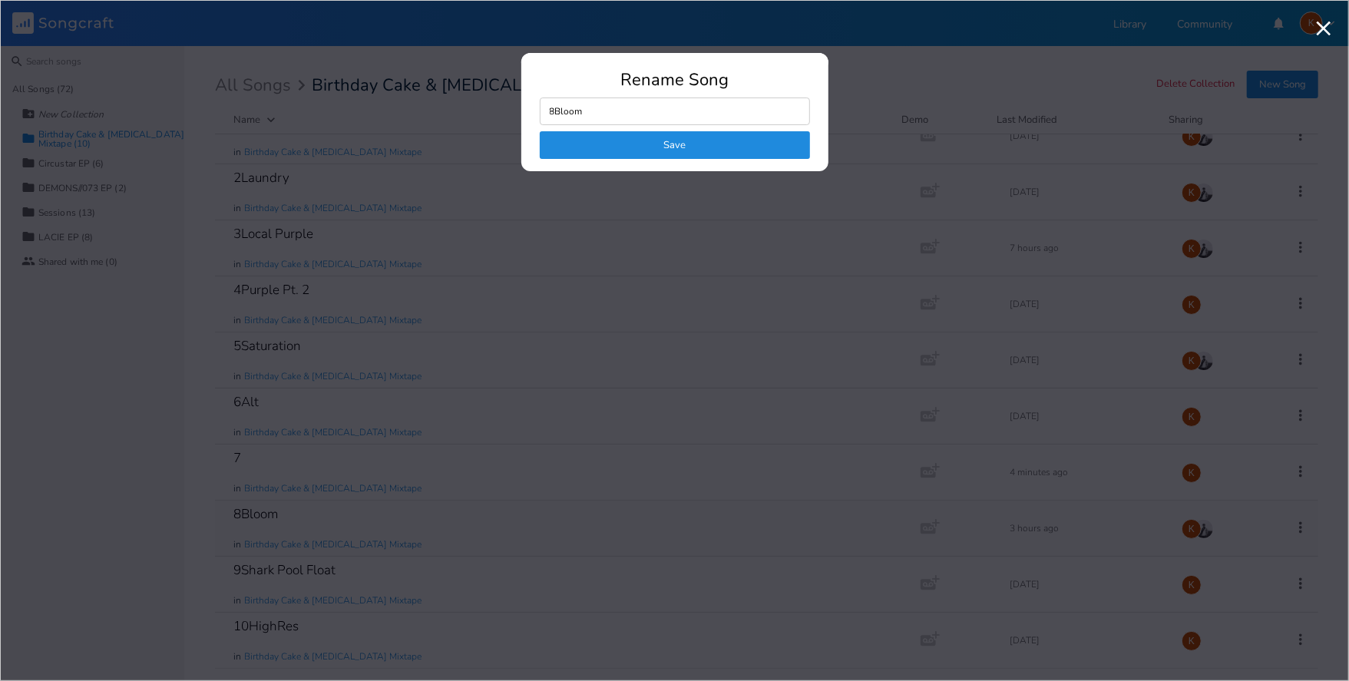
type input "8Bloom*"
click button "Save" at bounding box center [675, 145] width 270 height 28
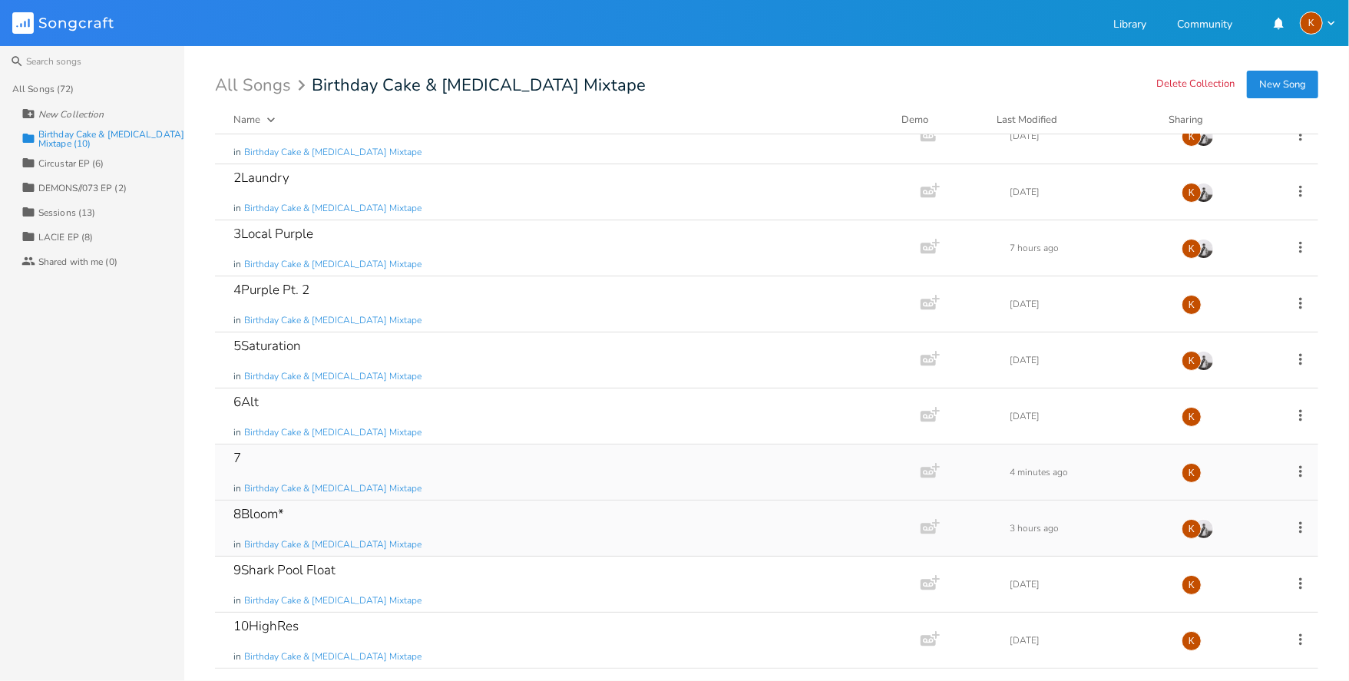
click at [1011, 470] on icon at bounding box center [1300, 471] width 3 height 12
click at [1011, 489] on span "Edit Rename" at bounding box center [1198, 493] width 48 height 11
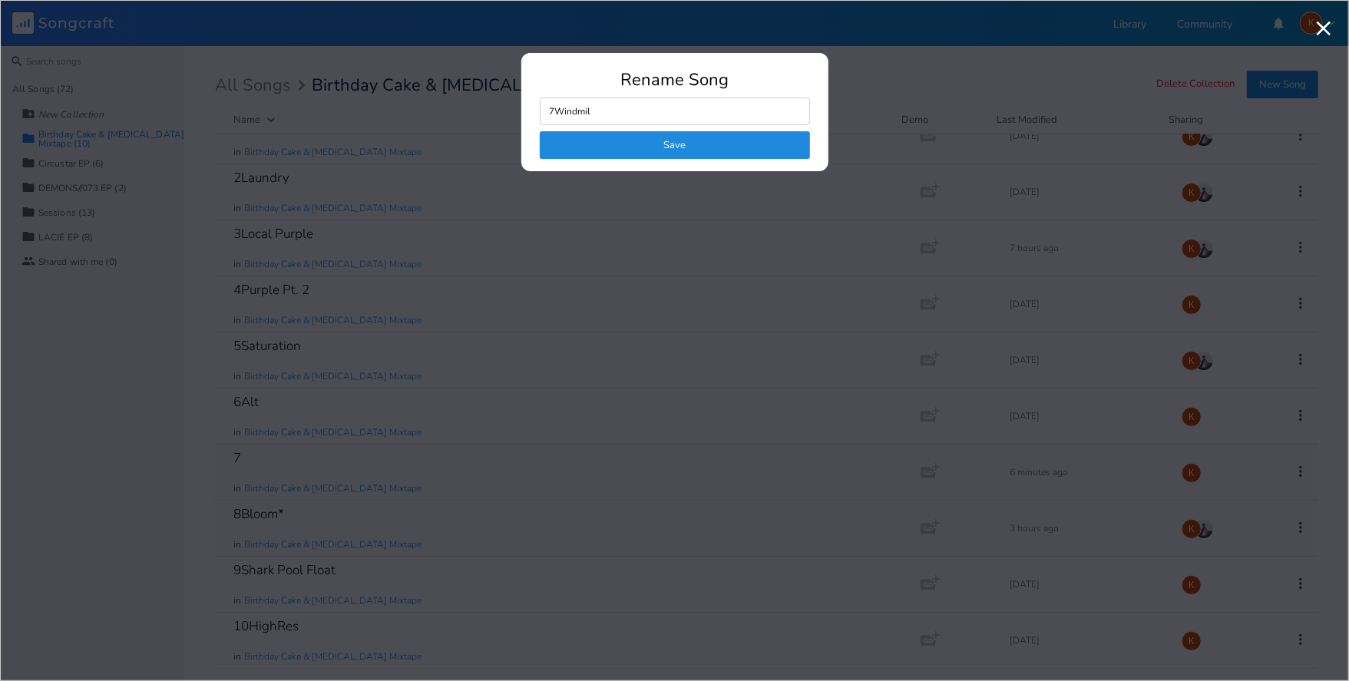
type input "7Windmill"
click button "Save" at bounding box center [675, 145] width 270 height 28
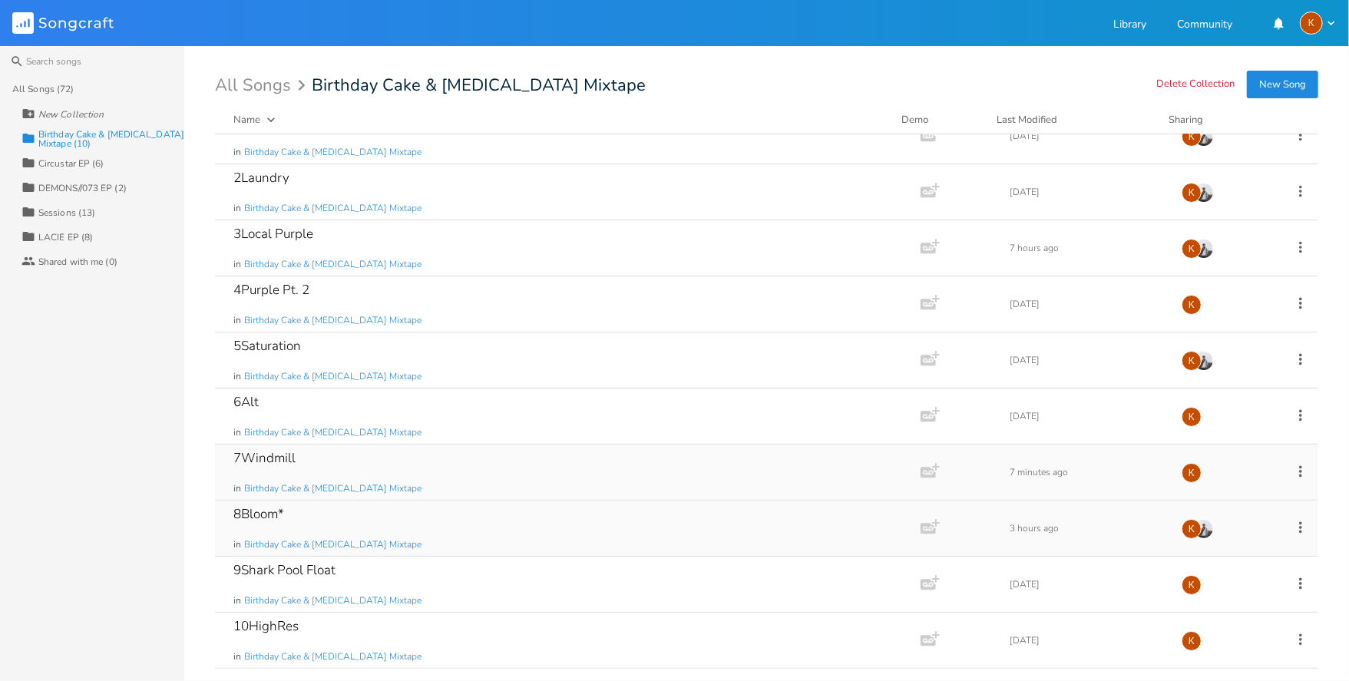
click at [1011, 473] on icon at bounding box center [1300, 471] width 17 height 17
click at [1011, 496] on span "Edit Rename" at bounding box center [1198, 493] width 48 height 11
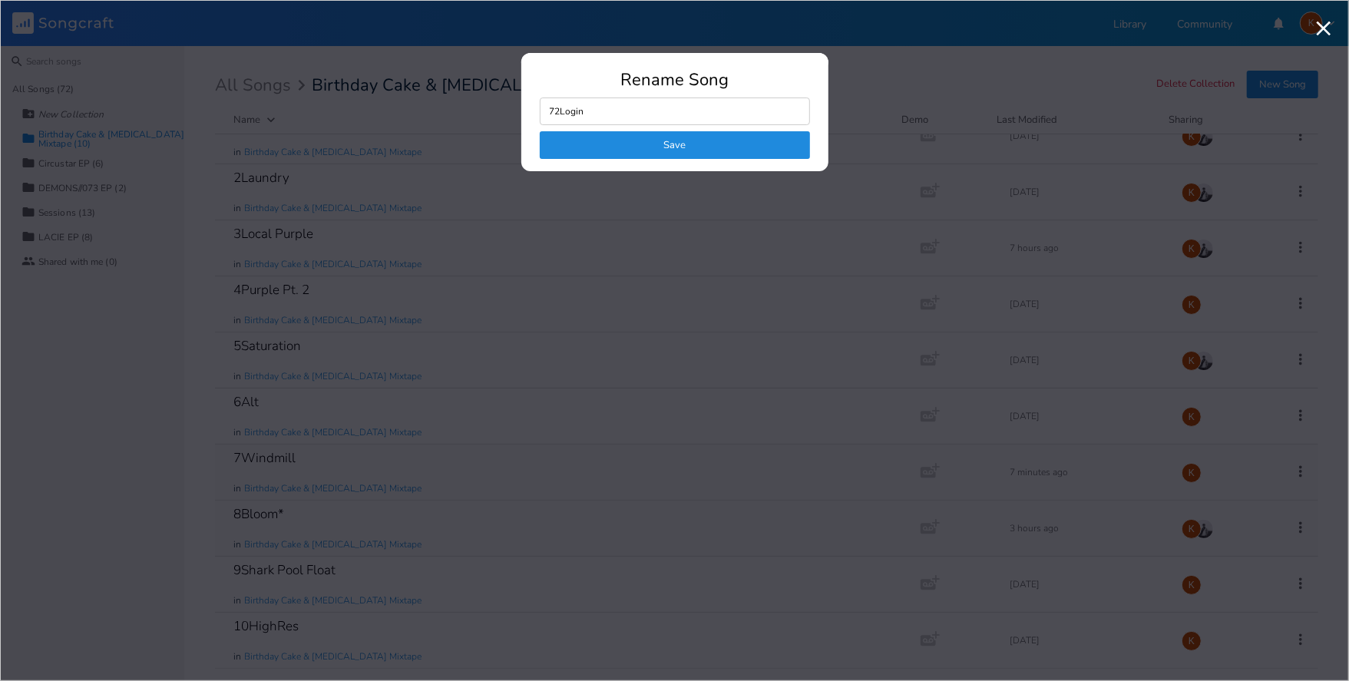
type input "7Login"
click button "Save" at bounding box center [675, 145] width 270 height 28
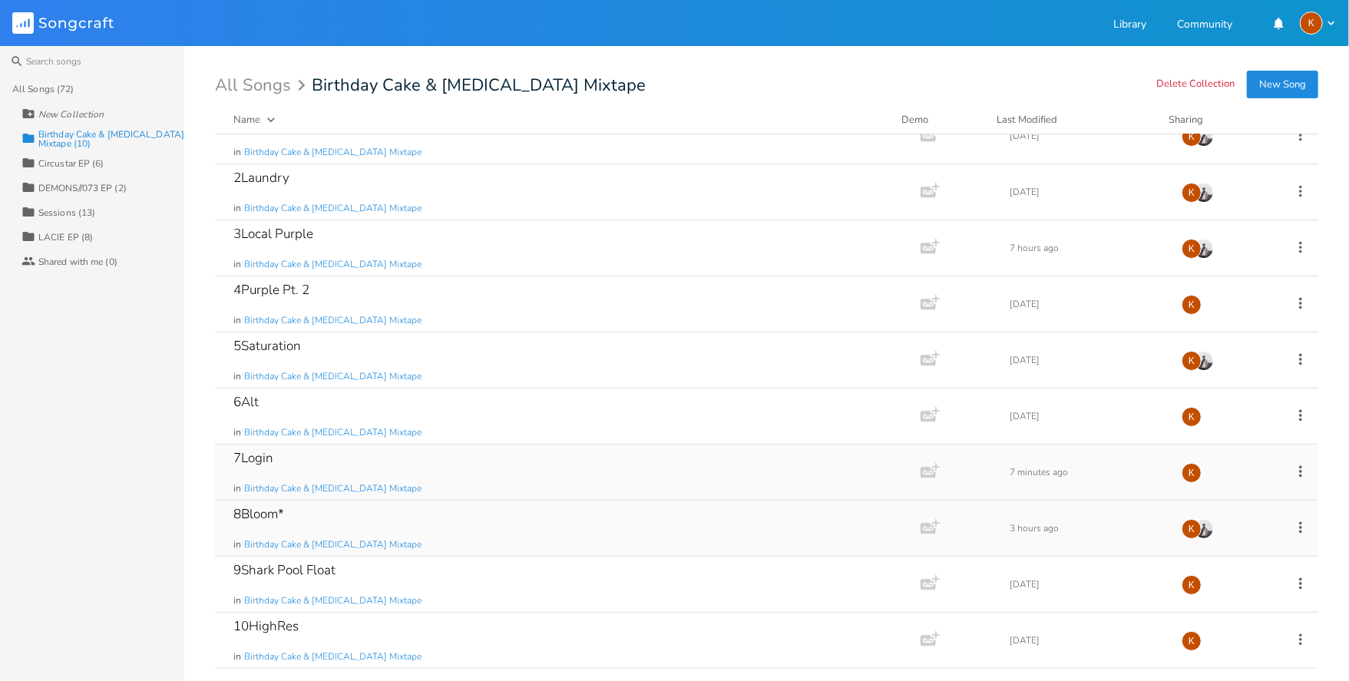
click at [1011, 471] on icon at bounding box center [1300, 471] width 3 height 12
click at [1011, 501] on li "Edit Rename" at bounding box center [1229, 493] width 123 height 26
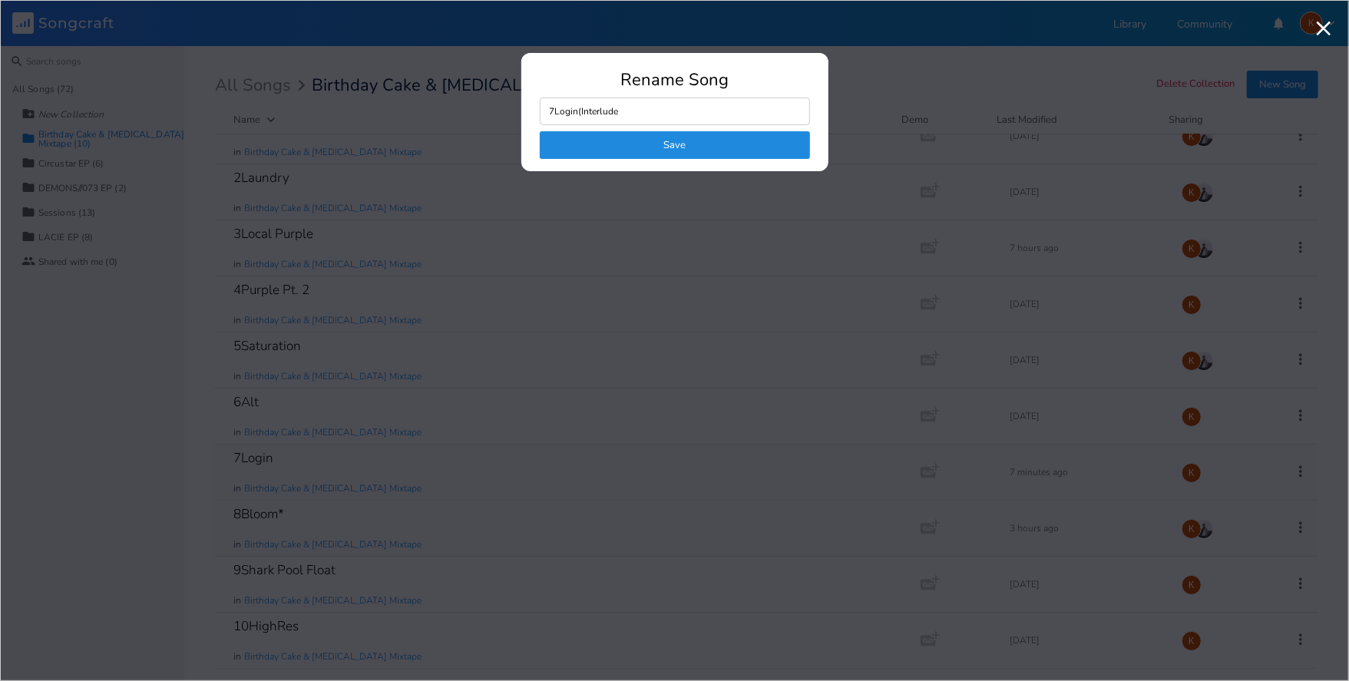
type input "7Login(Interlude)"
click button "Save" at bounding box center [675, 145] width 270 height 28
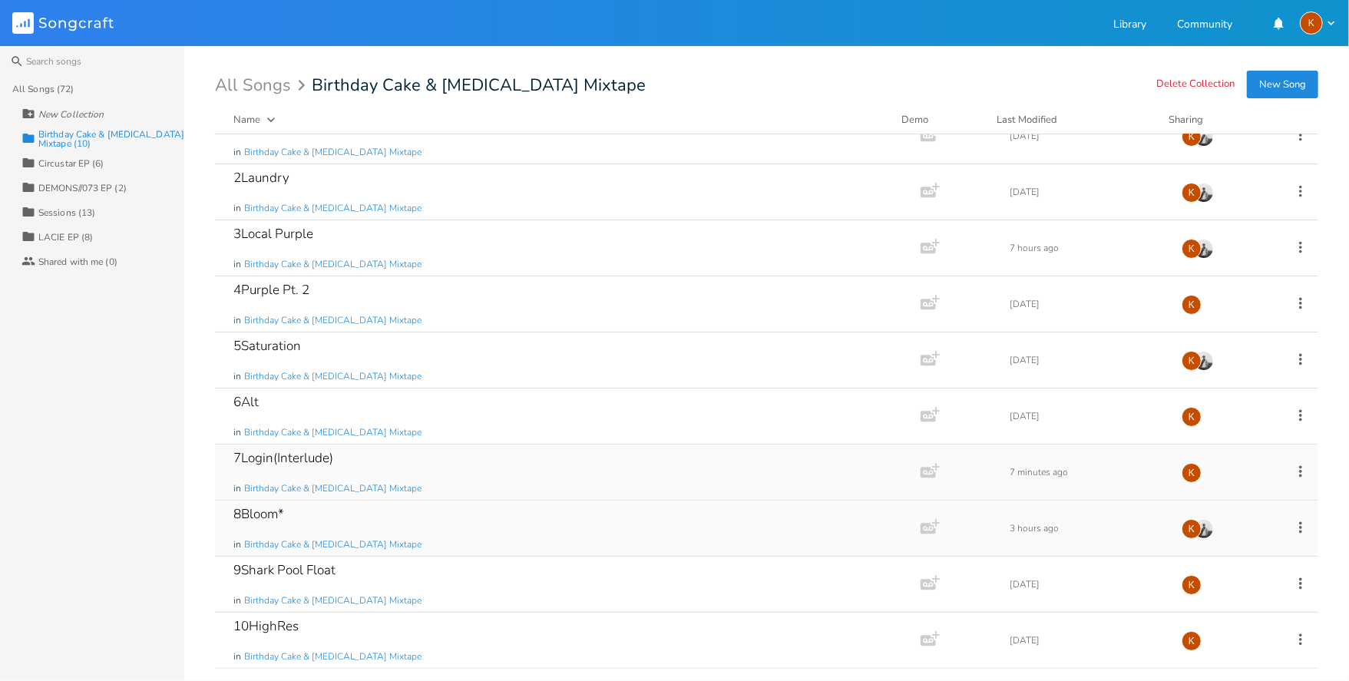
click at [1011, 472] on div "7Login(Interlude) in Birthday Cake & [MEDICAL_DATA] Mixtape Add Demo 7 minutes …" at bounding box center [766, 473] width 1103 height 56
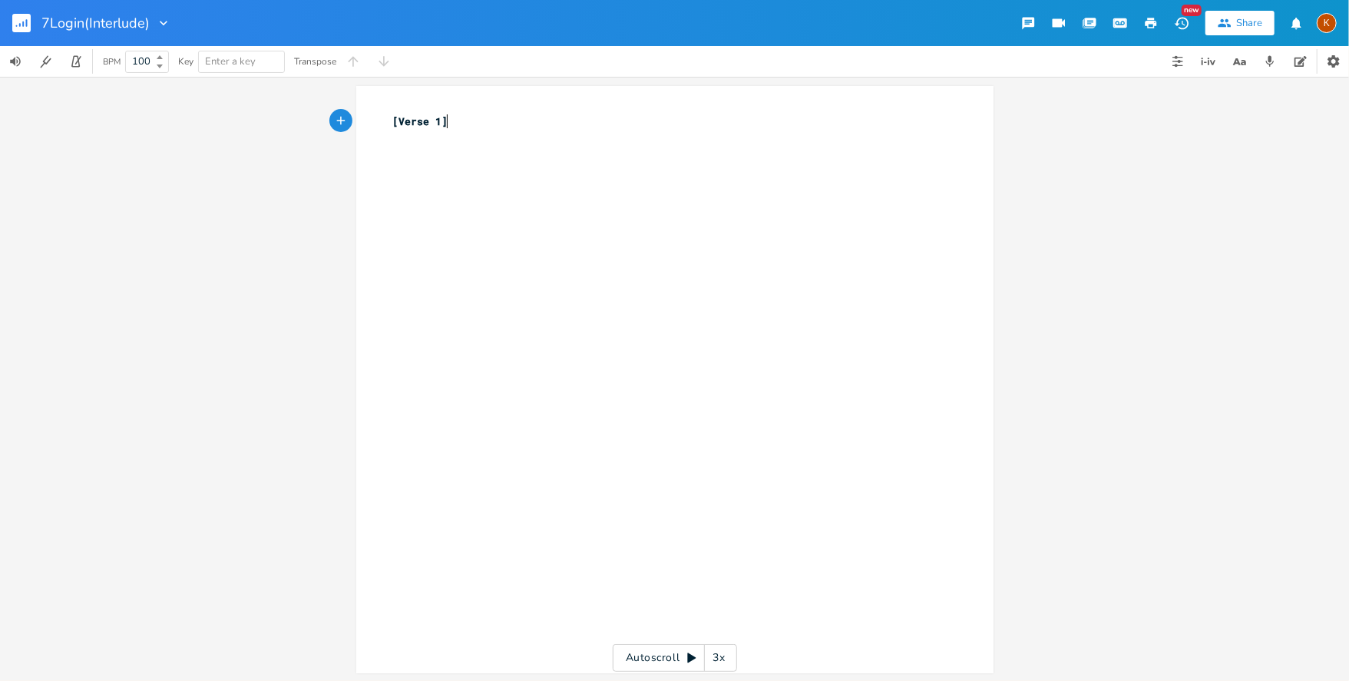
scroll to position [0, 1]
type input "7Logout(Interlude)"
click at [19, 35] on button "Back to Library" at bounding box center [27, 23] width 31 height 37
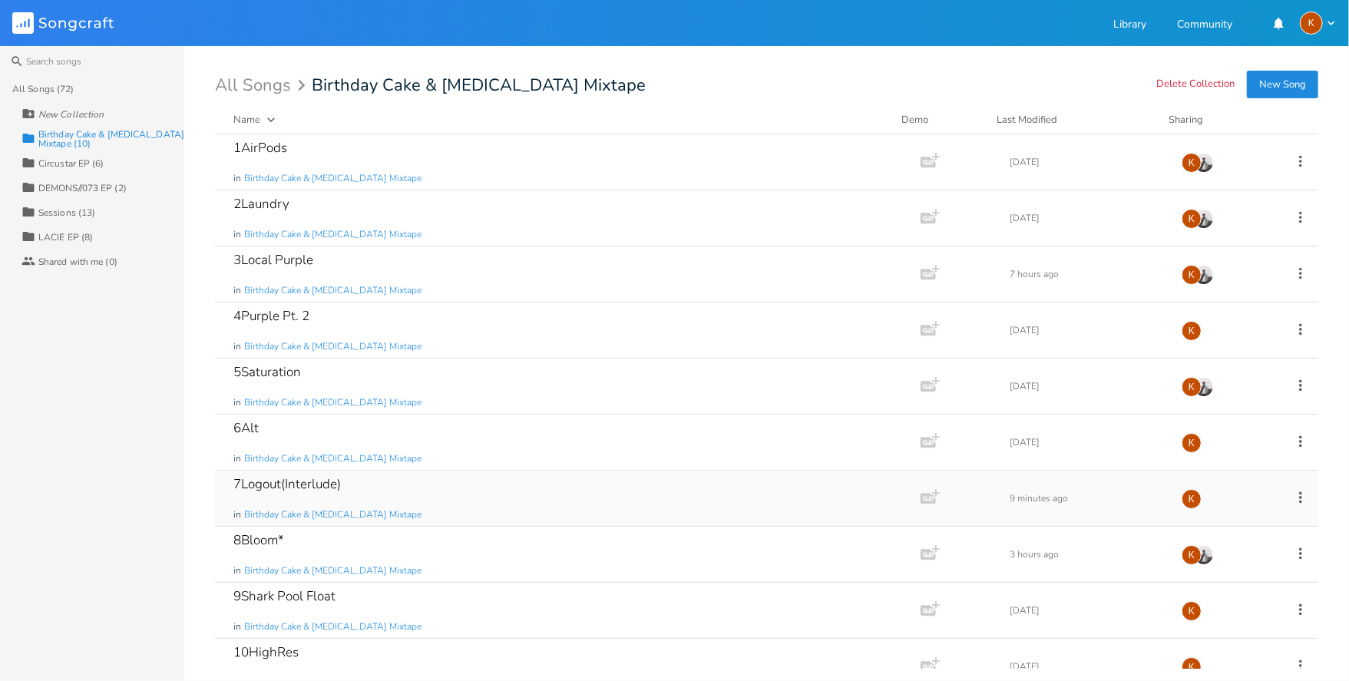
click at [1011, 491] on icon at bounding box center [1300, 497] width 17 height 17
click at [1011, 510] on li "Edit Rename" at bounding box center [1229, 523] width 123 height 26
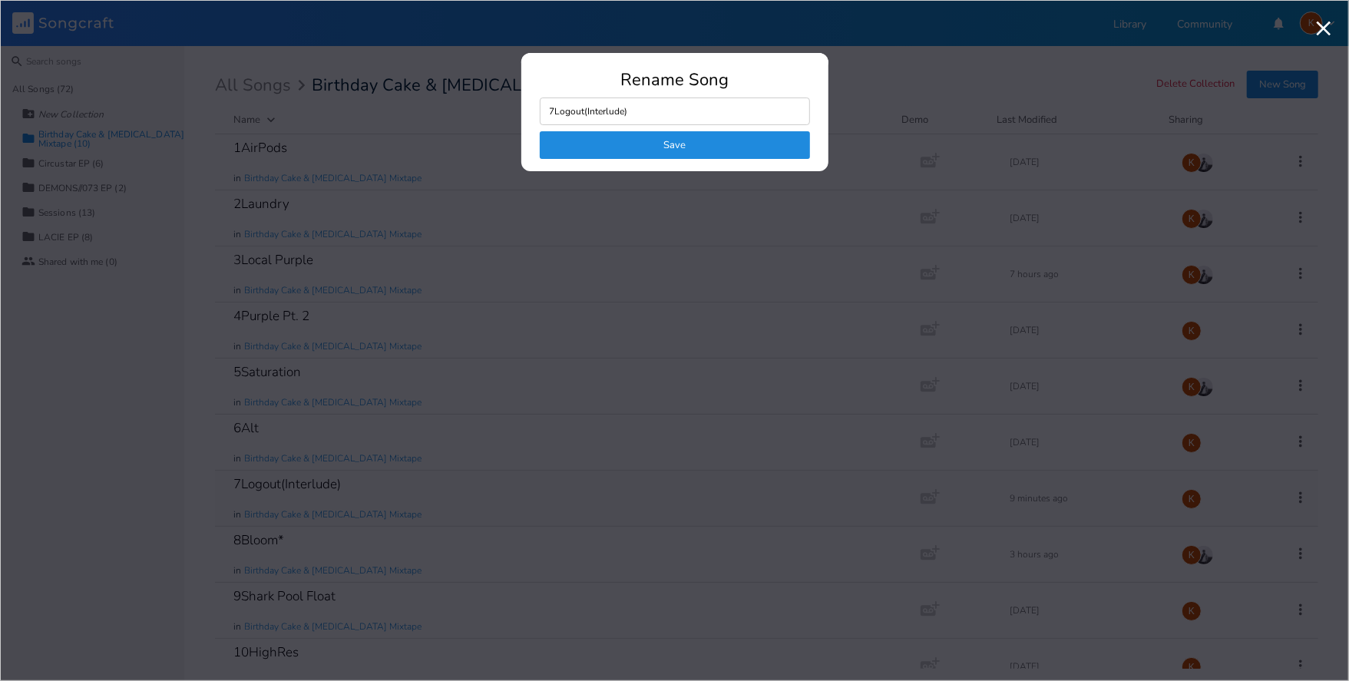
click at [576, 100] on input "7Logout(Interlude)" at bounding box center [675, 112] width 270 height 28
type input "7Log Out(Interlude)"
click button "Save" at bounding box center [675, 145] width 270 height 28
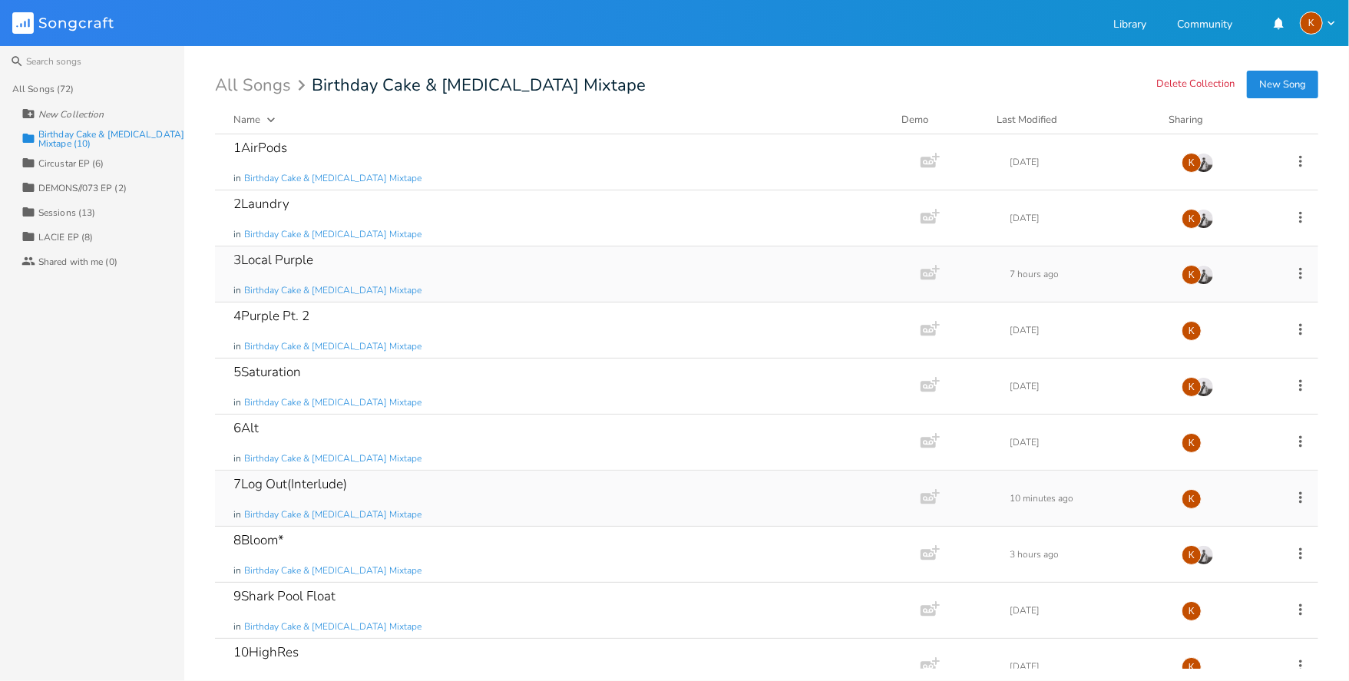
scroll to position [29, 0]
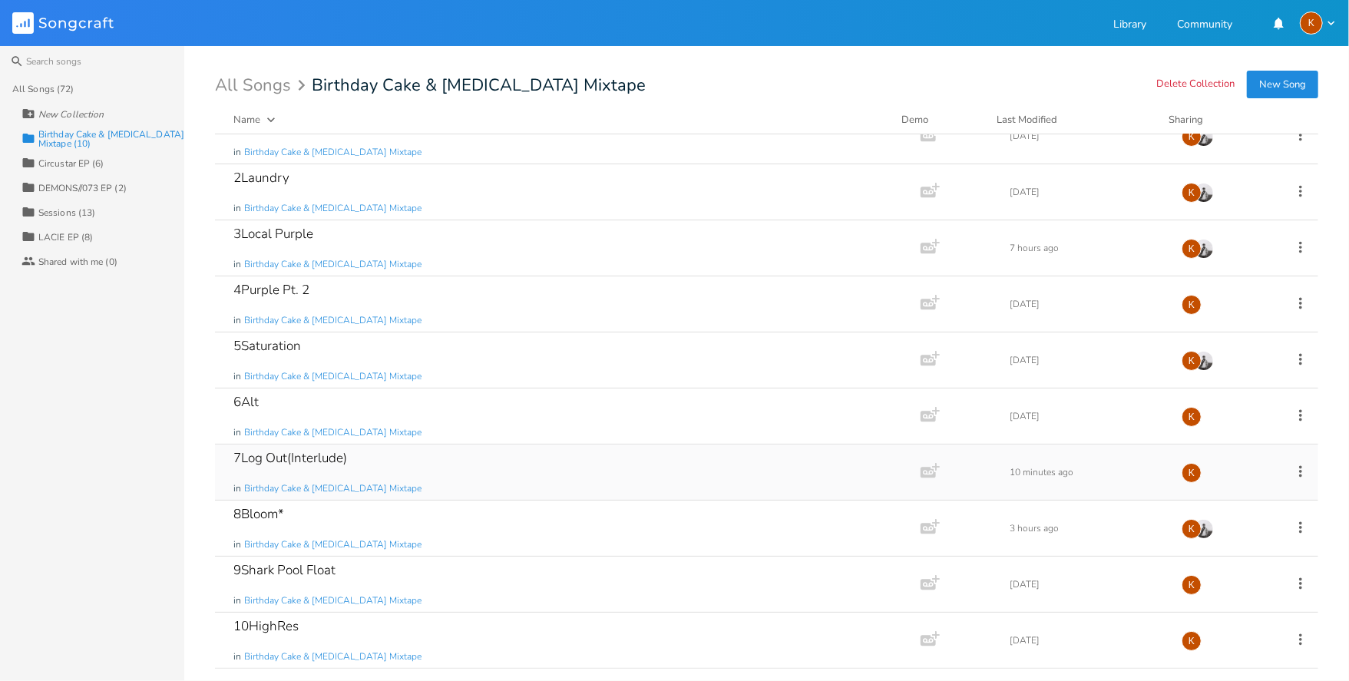
click at [1011, 467] on icon at bounding box center [1300, 471] width 17 height 17
click at [1011, 485] on li "Edit Rename" at bounding box center [1229, 493] width 123 height 26
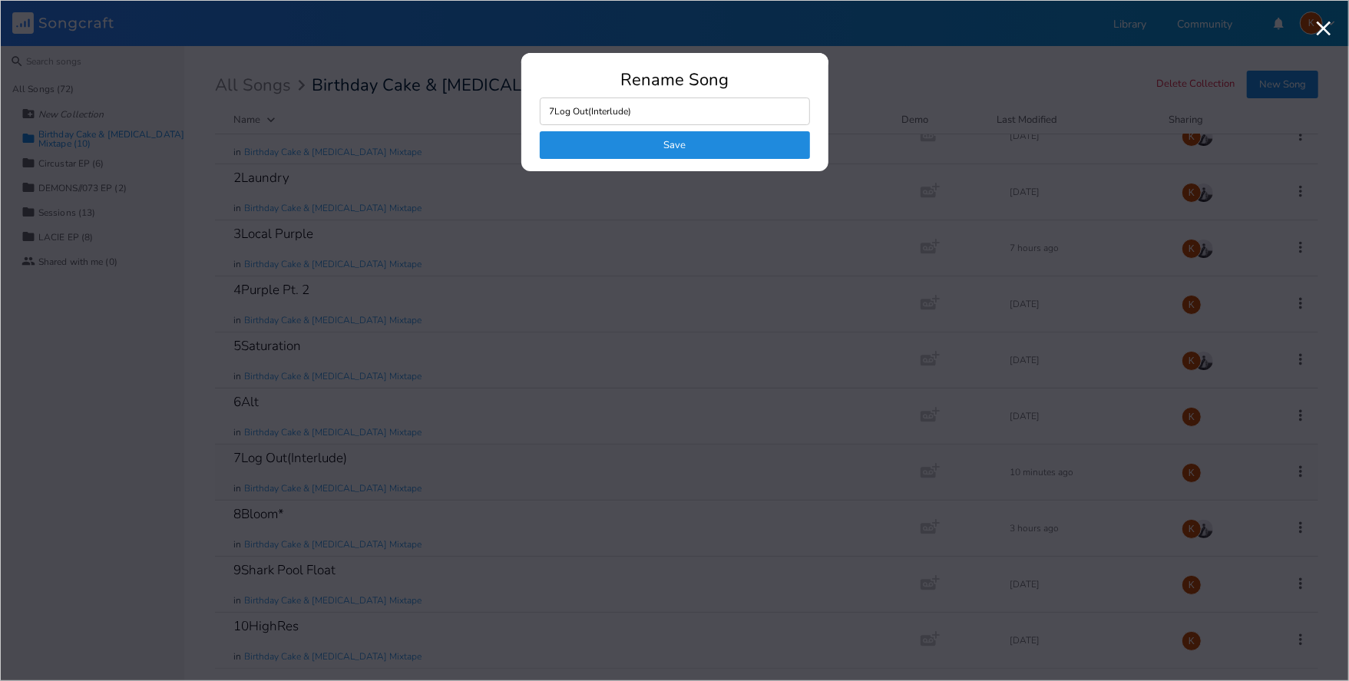
click at [582, 105] on input "7Log Out(Interlude)" at bounding box center [675, 112] width 270 height 28
type input "7Login(Interlude)"
click button "Save" at bounding box center [675, 145] width 270 height 28
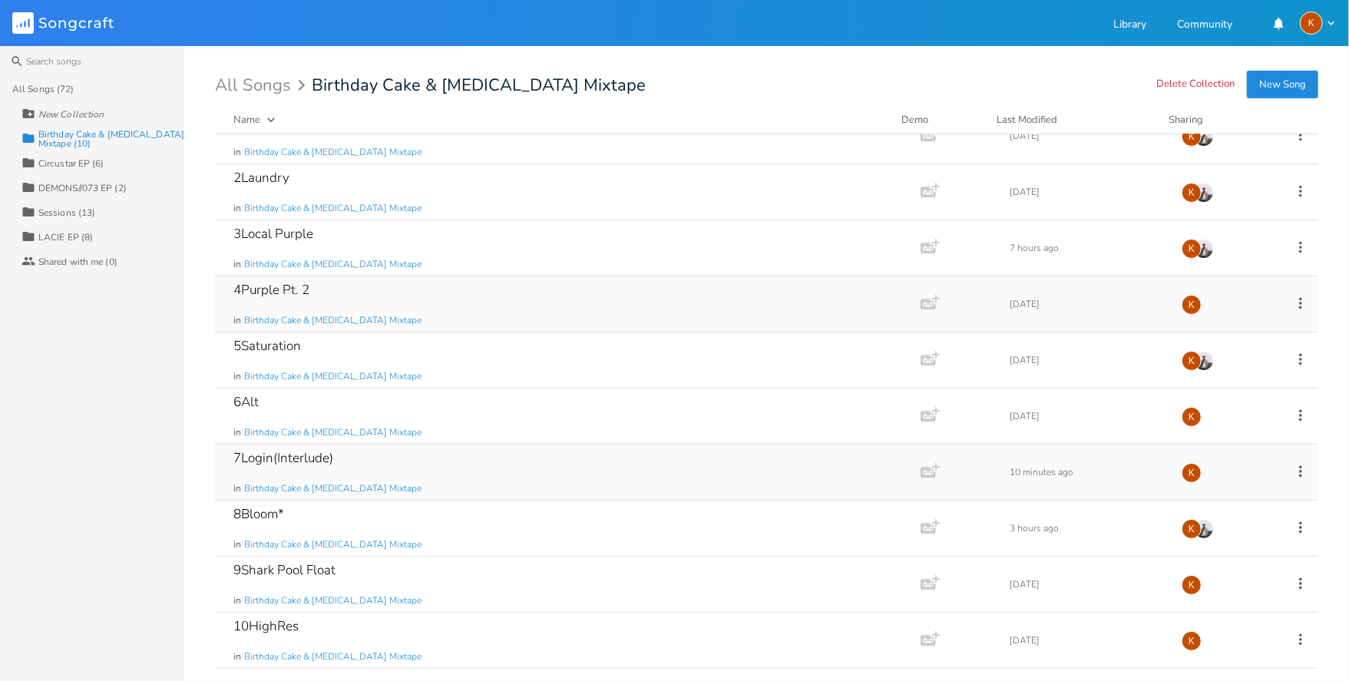
scroll to position [0, 0]
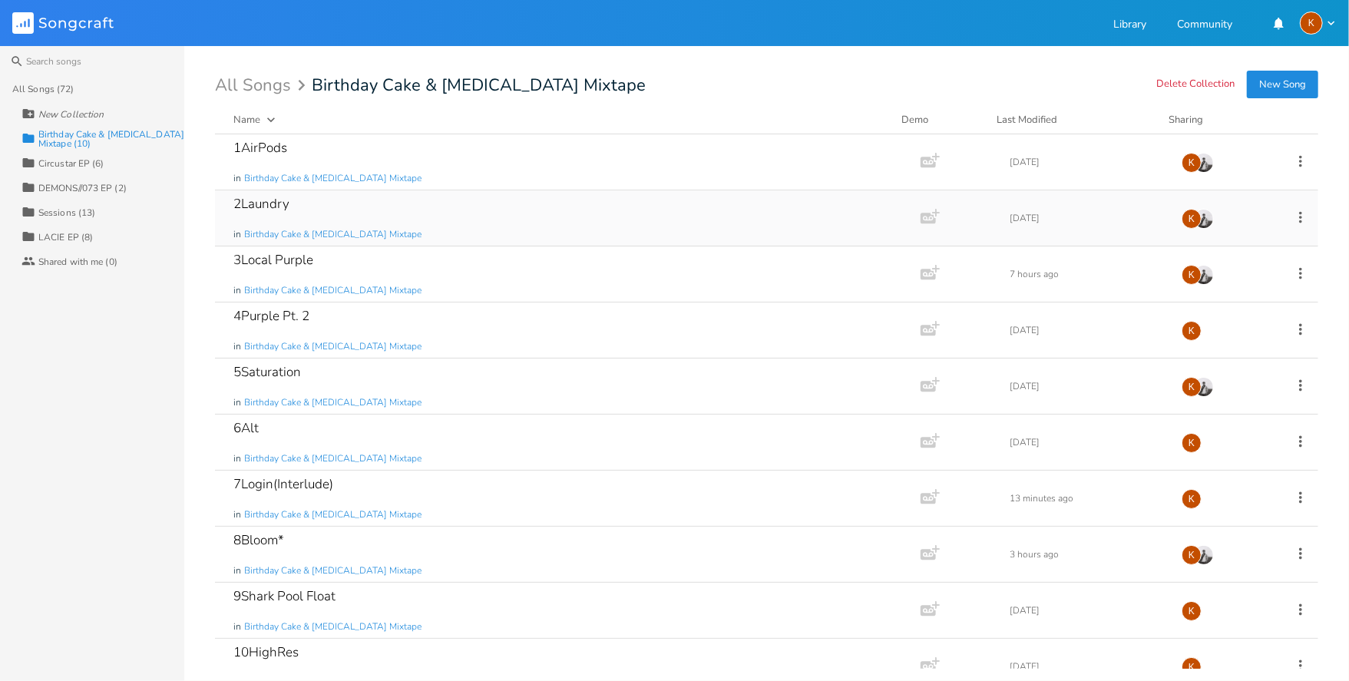
click at [1297, 212] on icon at bounding box center [1300, 217] width 17 height 17
click at [1226, 233] on li "Edit Rename" at bounding box center [1229, 241] width 123 height 26
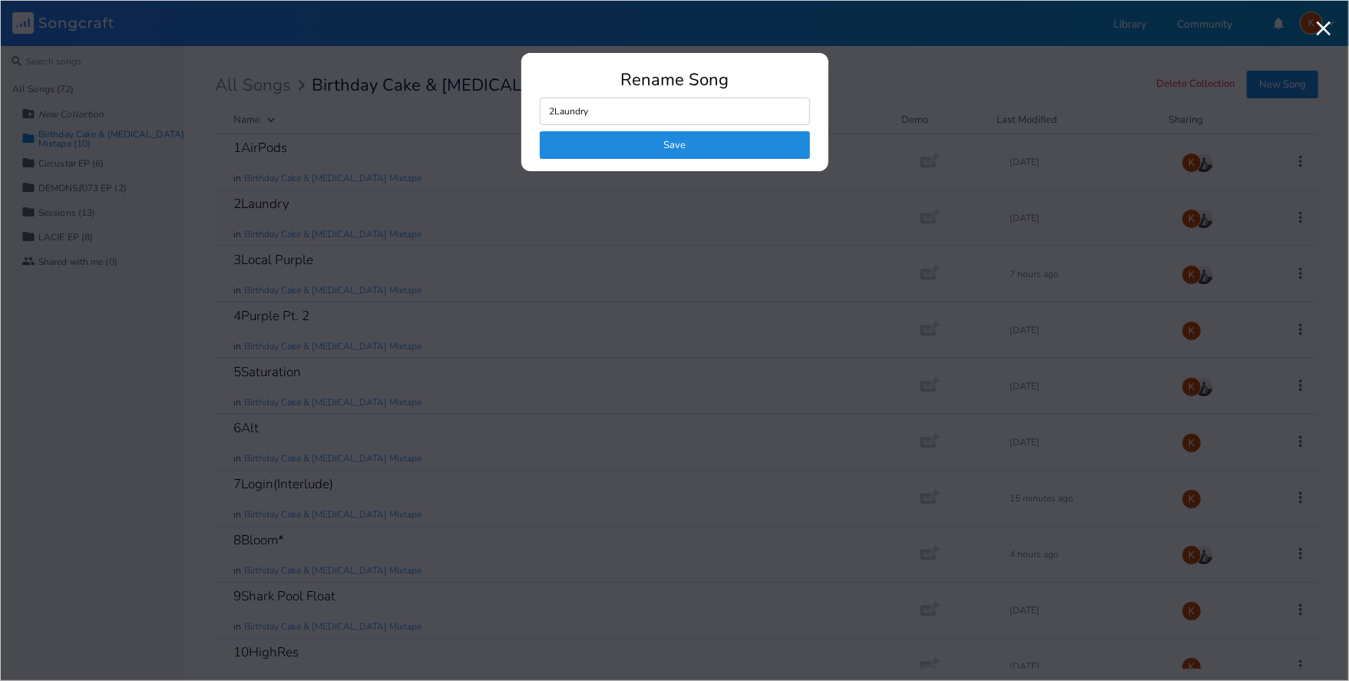
click at [764, 137] on button "Save" at bounding box center [675, 145] width 270 height 28
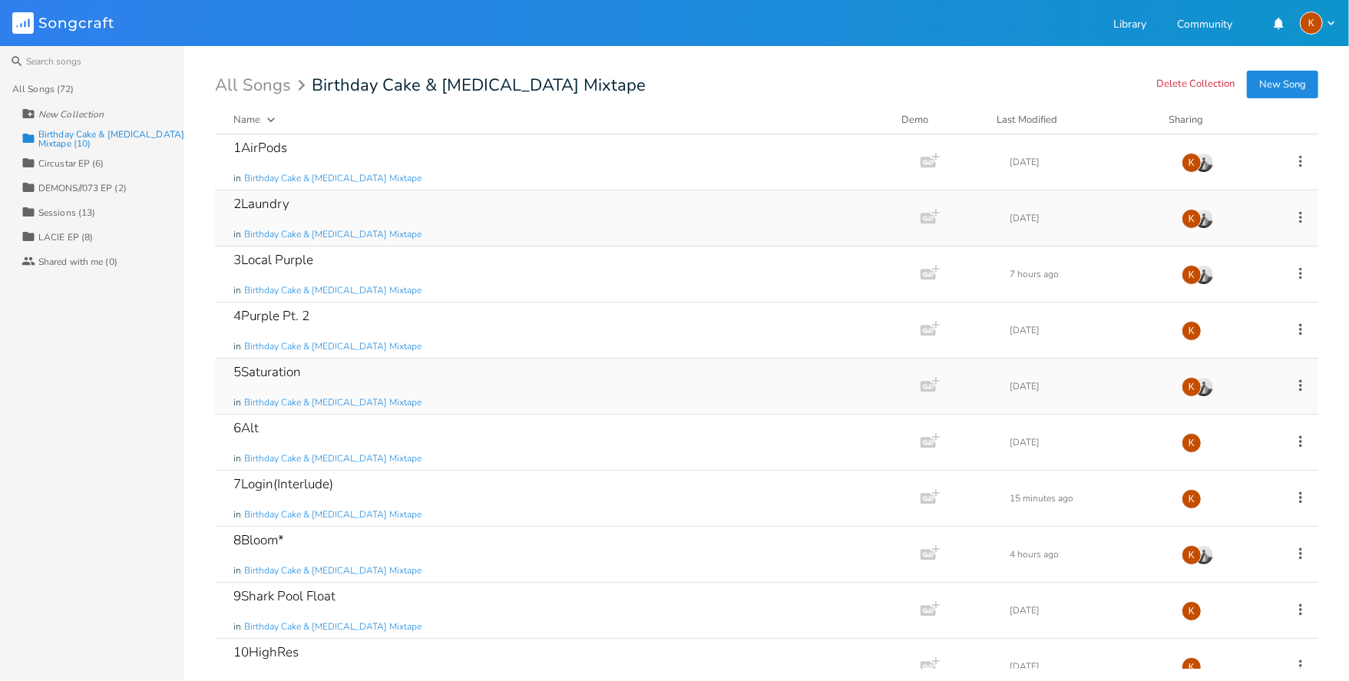
click at [1297, 383] on icon at bounding box center [1300, 385] width 17 height 17
click at [149, 413] on div "All Songs (72) New Collection Collection Birthday Cake & Ammonia Mixtape (10) C…" at bounding box center [92, 379] width 184 height 604
click at [1294, 437] on icon at bounding box center [1300, 441] width 17 height 17
click at [1279, 462] on li "Edit Rename" at bounding box center [1229, 466] width 123 height 26
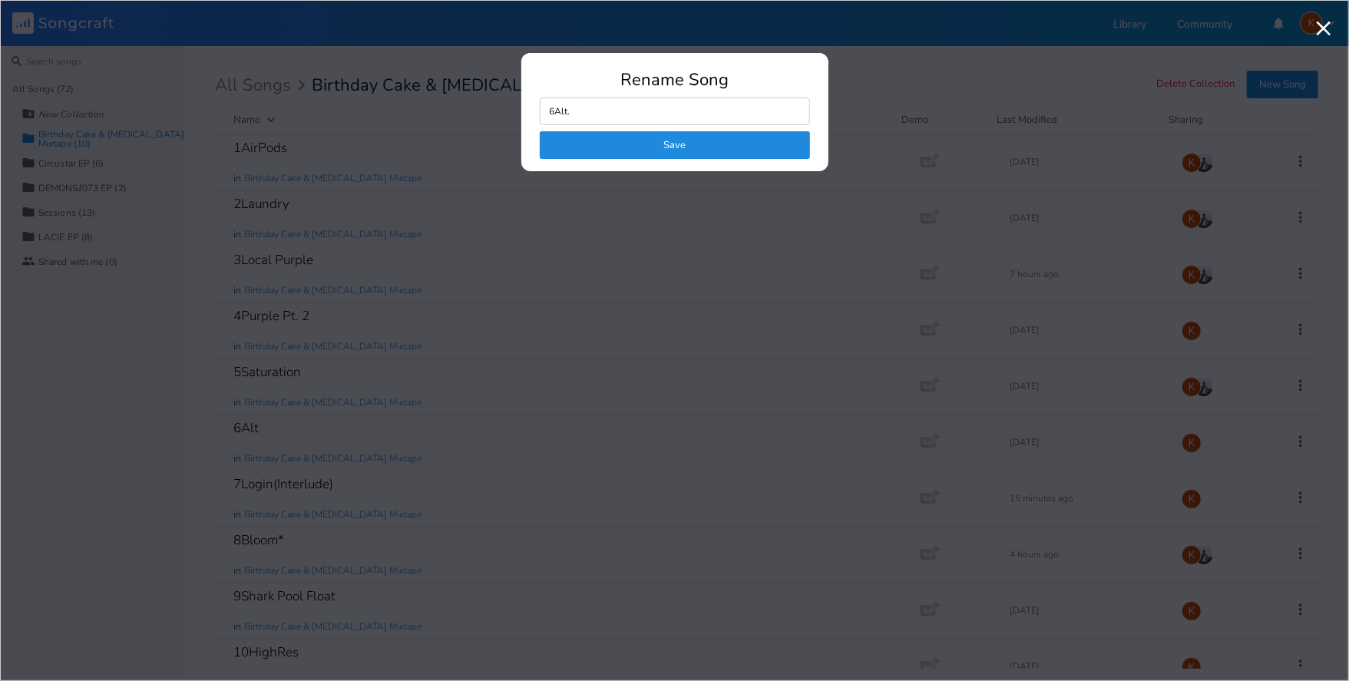
type input "6Alt"
click button "Save" at bounding box center [675, 145] width 270 height 28
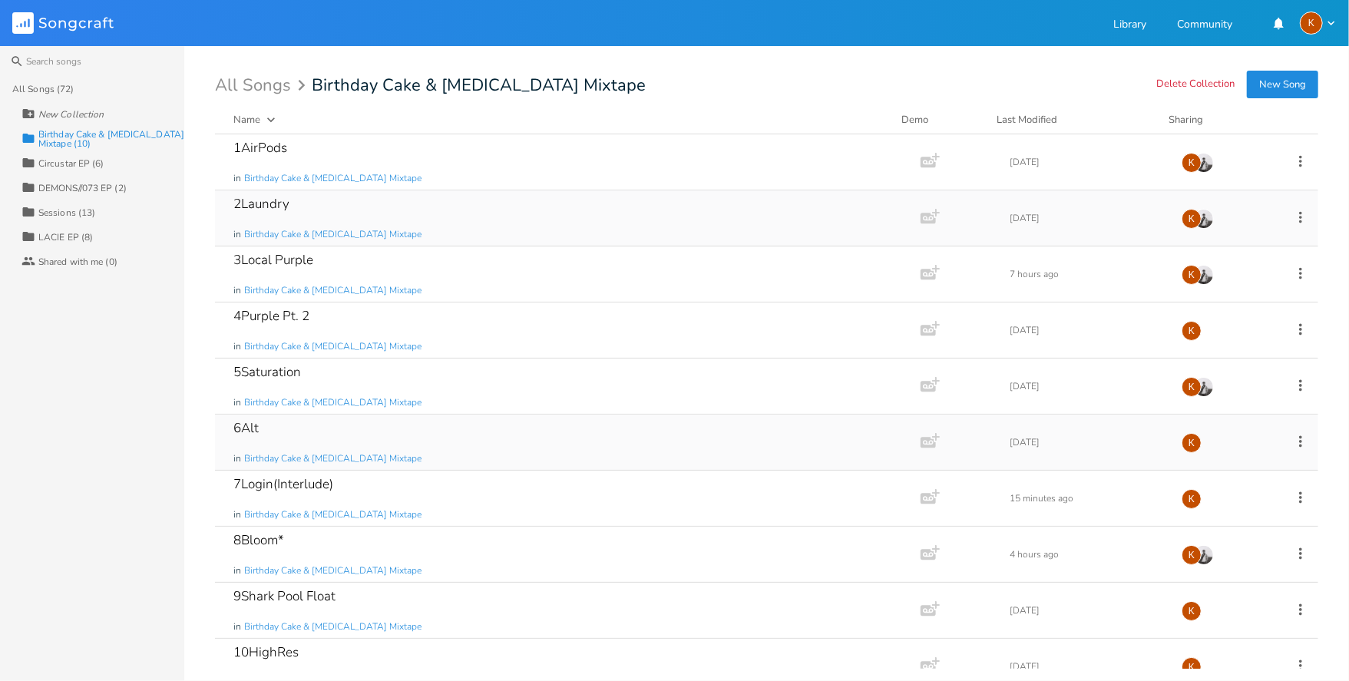
scroll to position [29, 0]
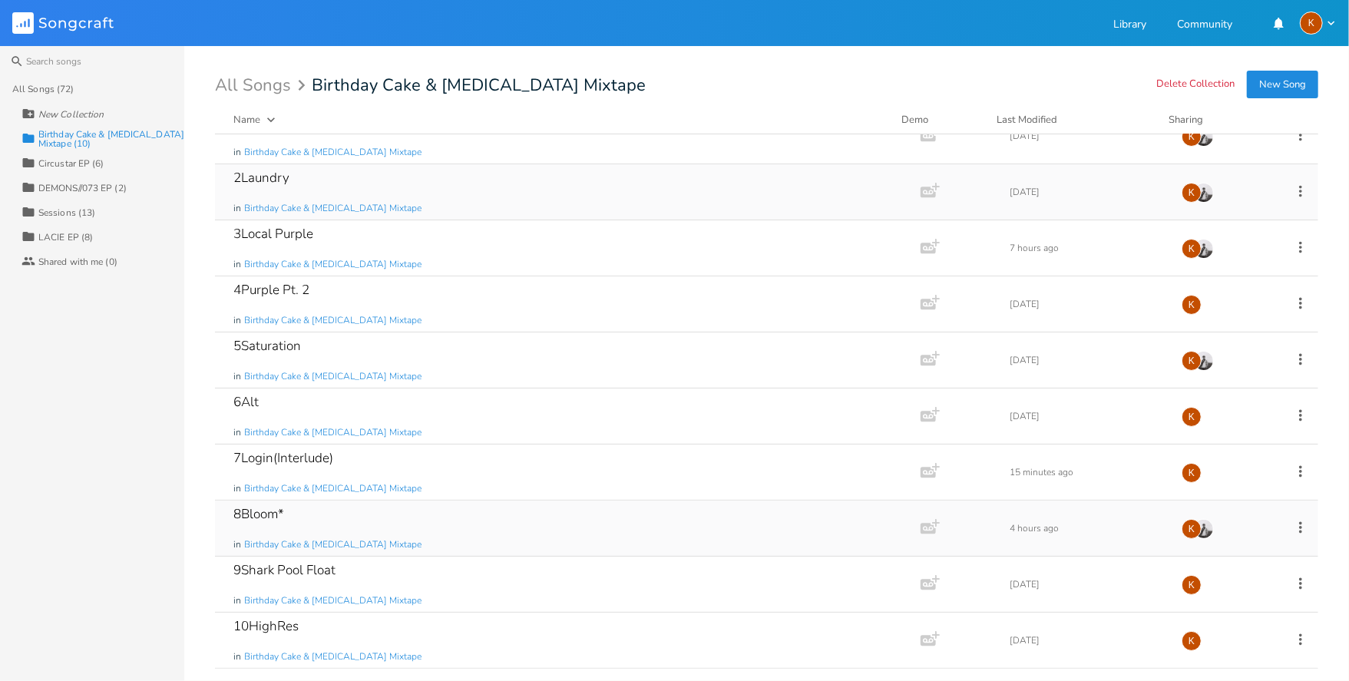
click at [1298, 531] on icon at bounding box center [1300, 527] width 17 height 17
click at [1189, 379] on span "Edit Rename" at bounding box center [1198, 378] width 48 height 11
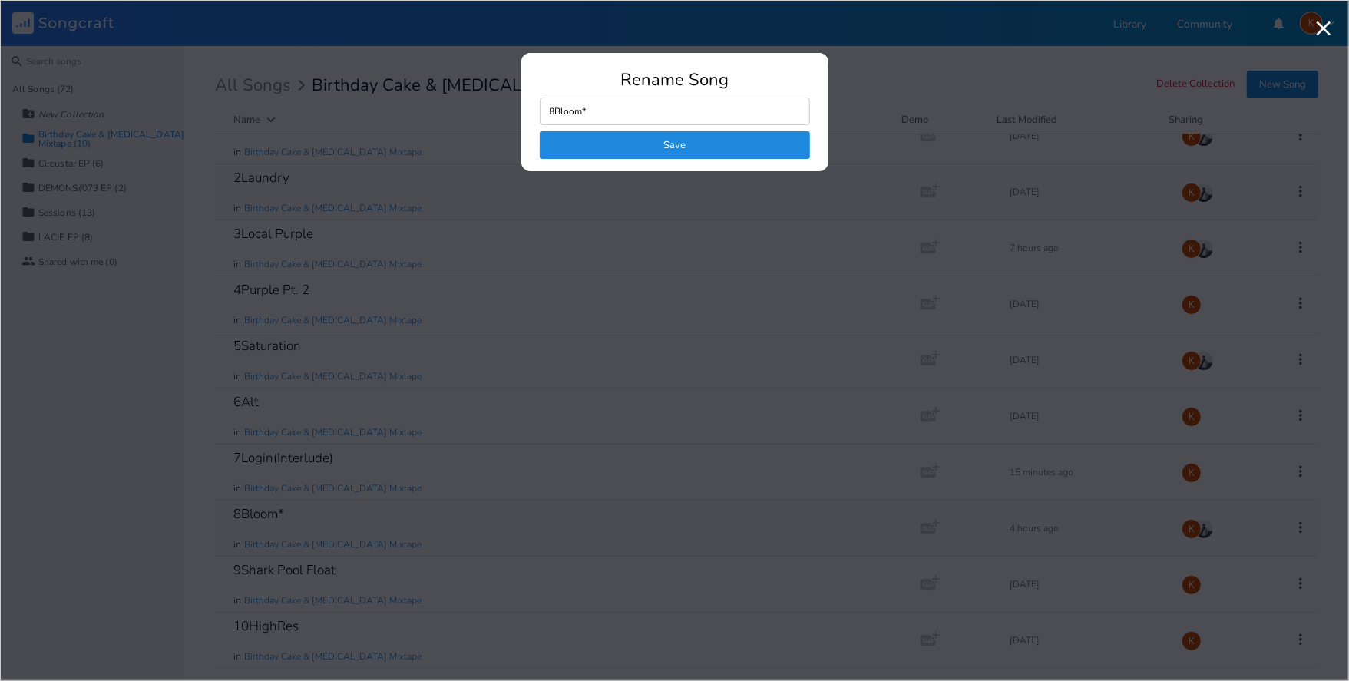
type input "8Bloom"
click button "Save" at bounding box center [675, 145] width 270 height 28
